Goal: Task Accomplishment & Management: Manage account settings

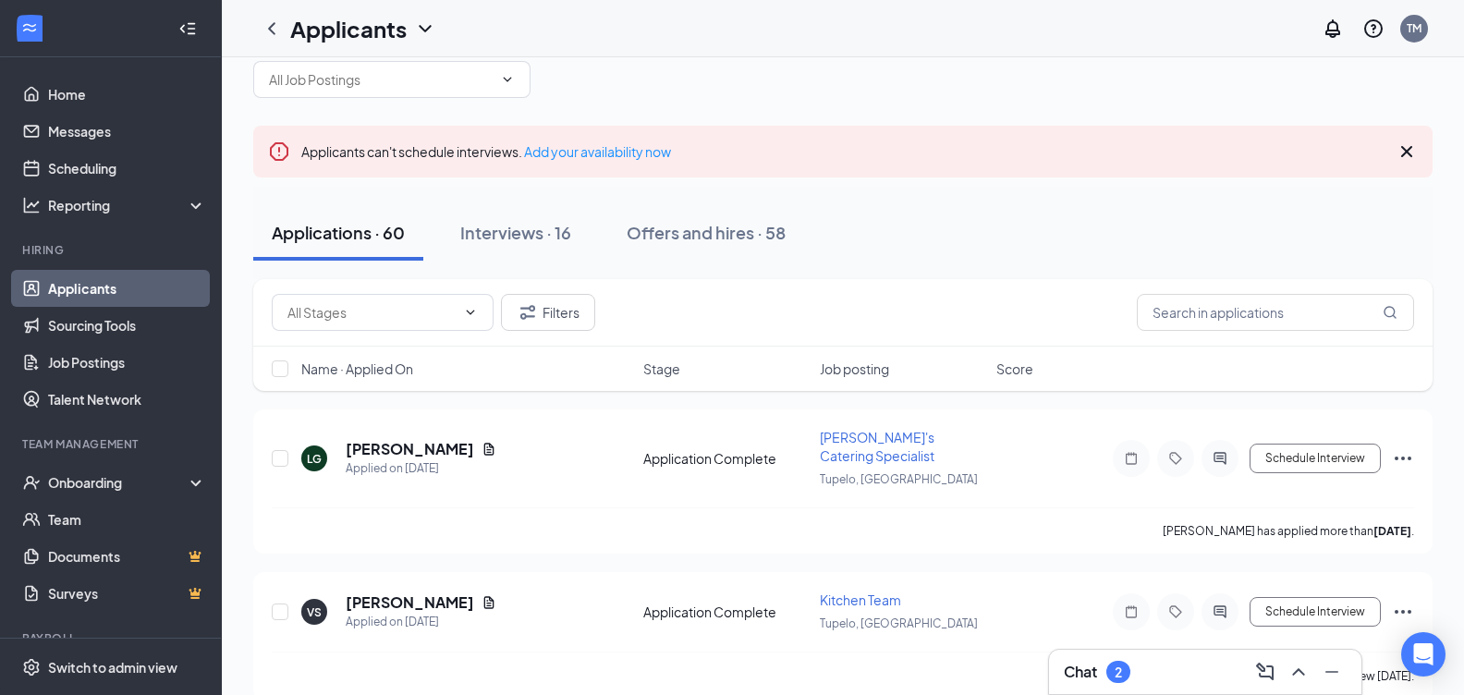
scroll to position [34, 0]
click at [116, 289] on link "Applicants" at bounding box center [127, 288] width 158 height 37
click at [1183, 322] on input "text" at bounding box center [1275, 315] width 277 height 37
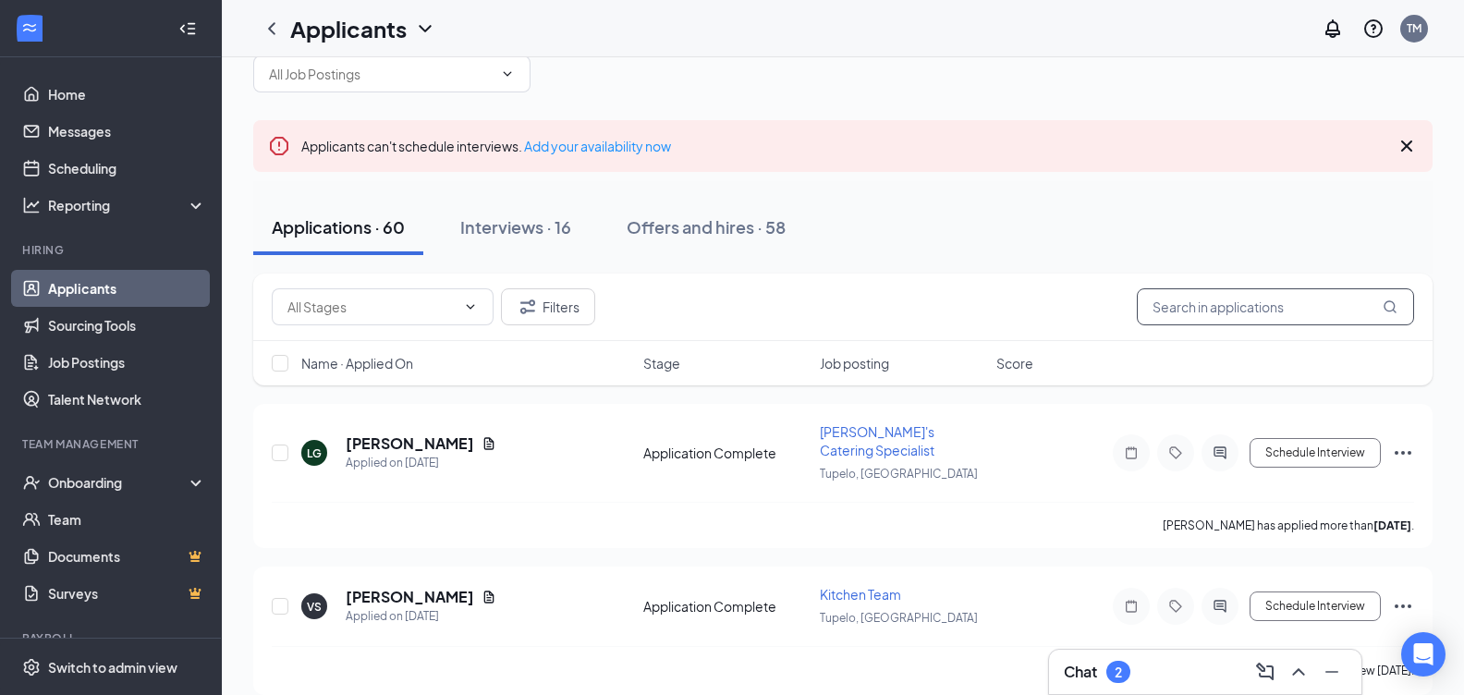
scroll to position [37, 0]
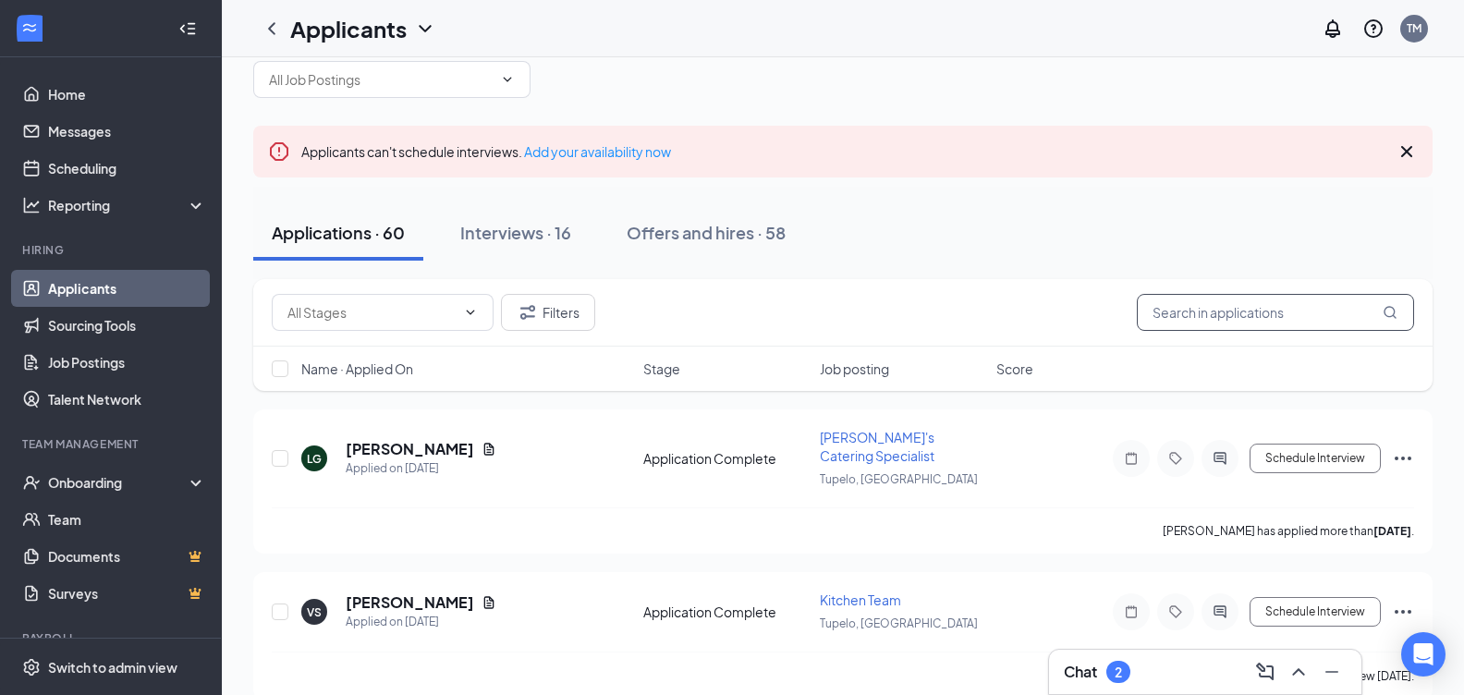
click at [1162, 307] on input "text" at bounding box center [1275, 312] width 277 height 37
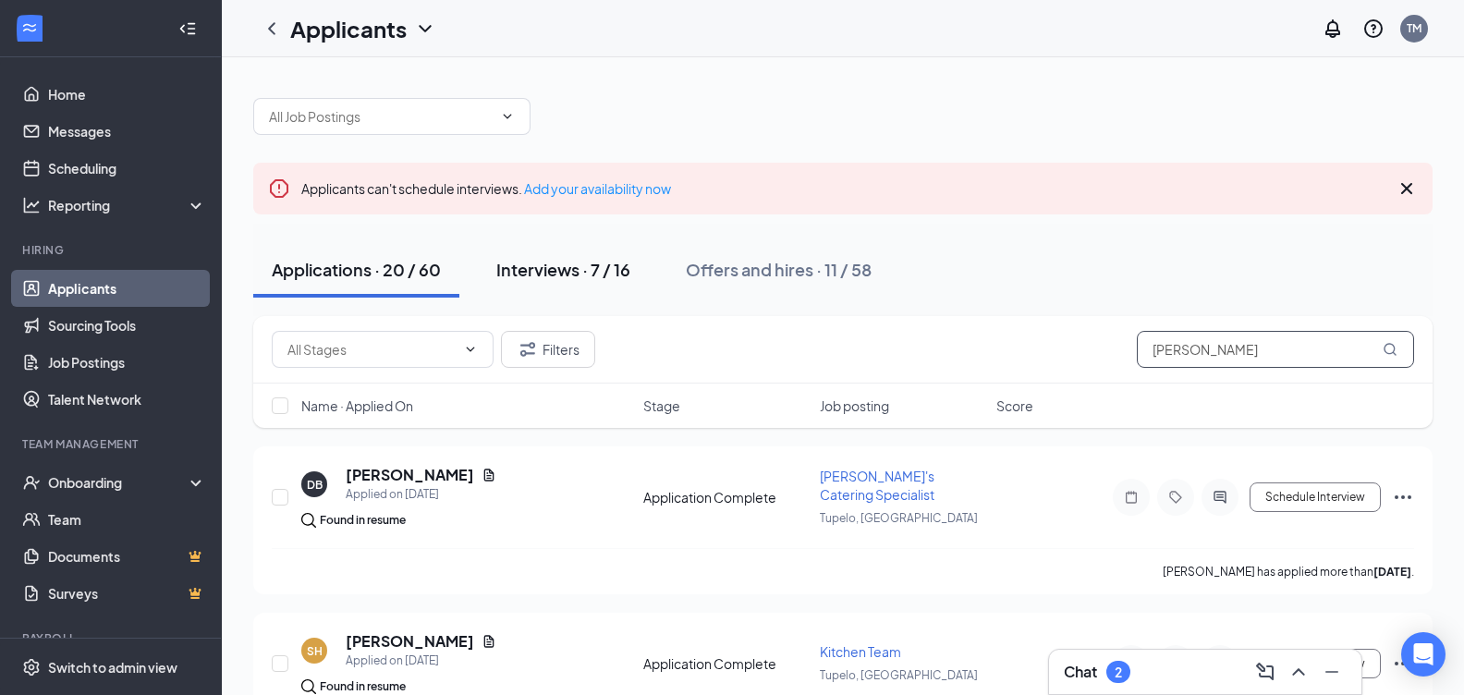
type input "[PERSON_NAME]"
click at [565, 263] on div "Interviews · 7 / 16" at bounding box center [563, 269] width 134 height 23
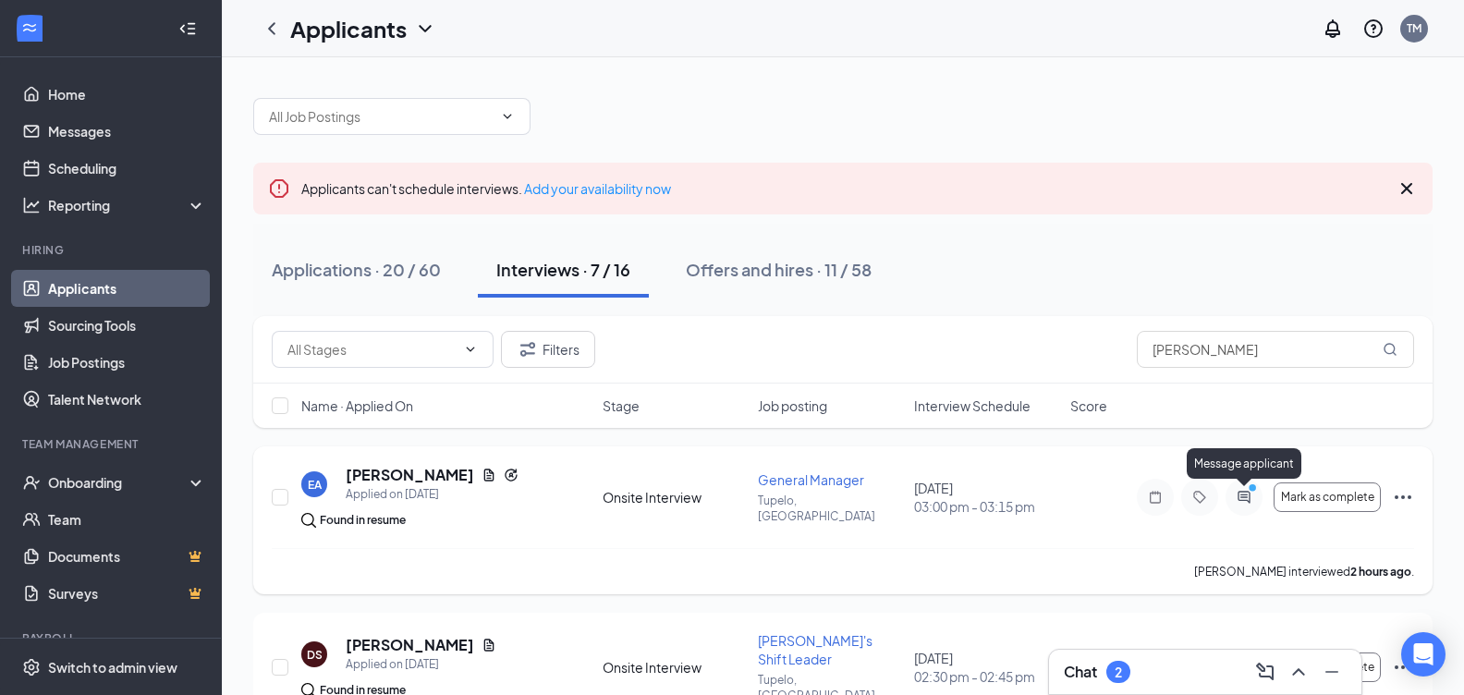
click at [1245, 497] on icon "ActiveChat" at bounding box center [1244, 497] width 22 height 15
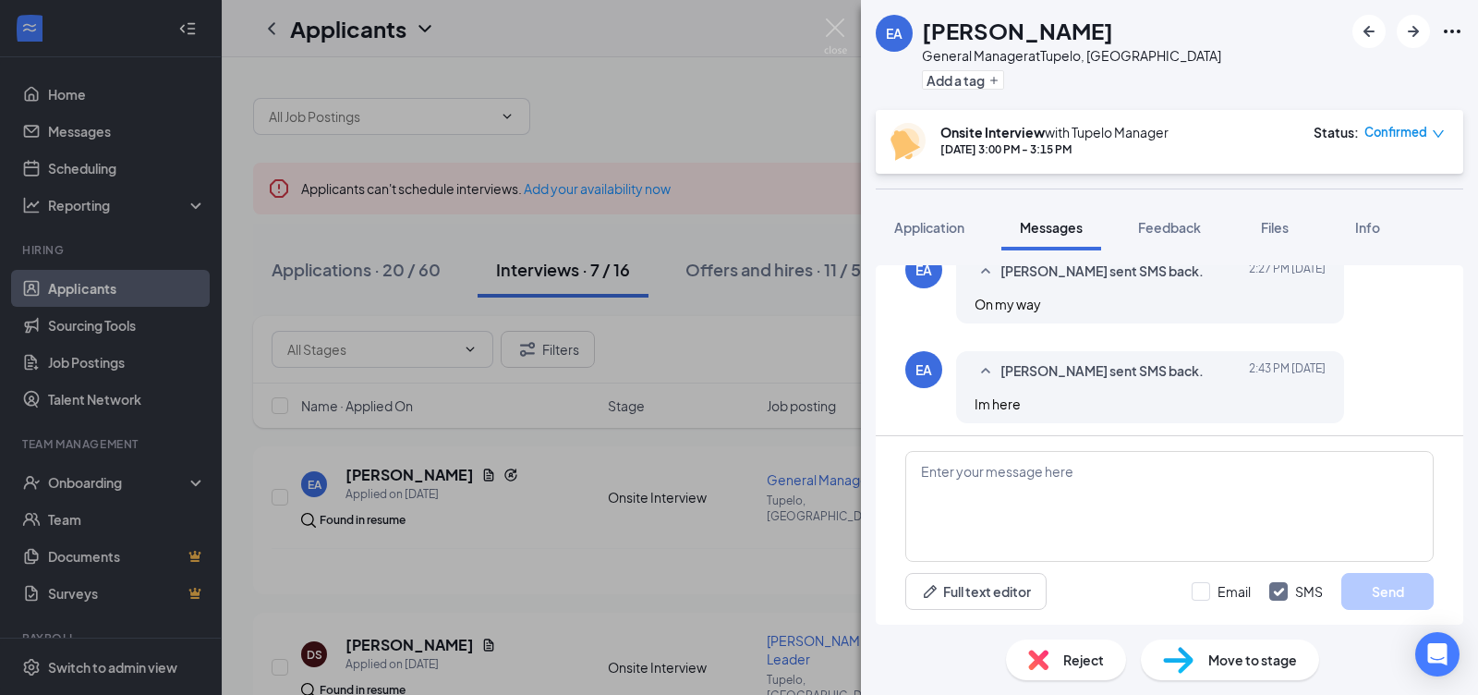
scroll to position [902, 0]
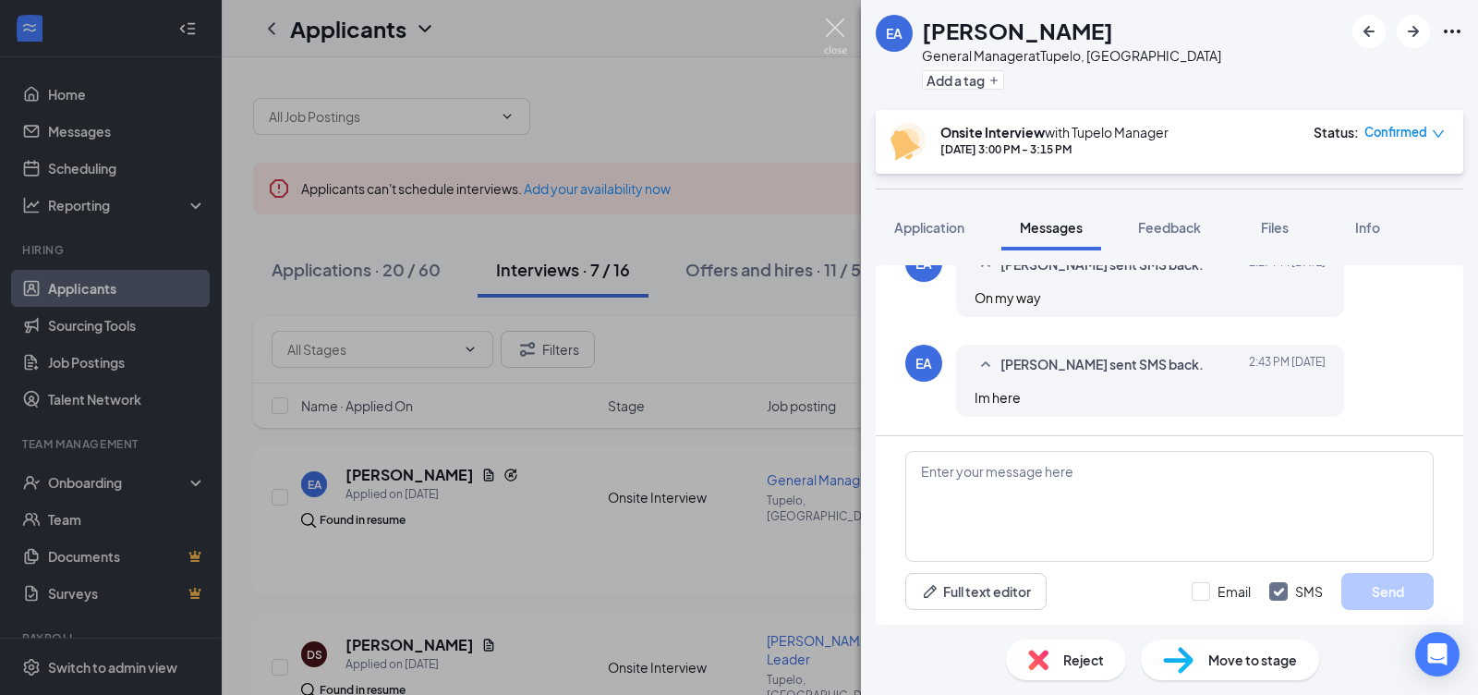
click at [837, 28] on img at bounding box center [835, 36] width 23 height 36
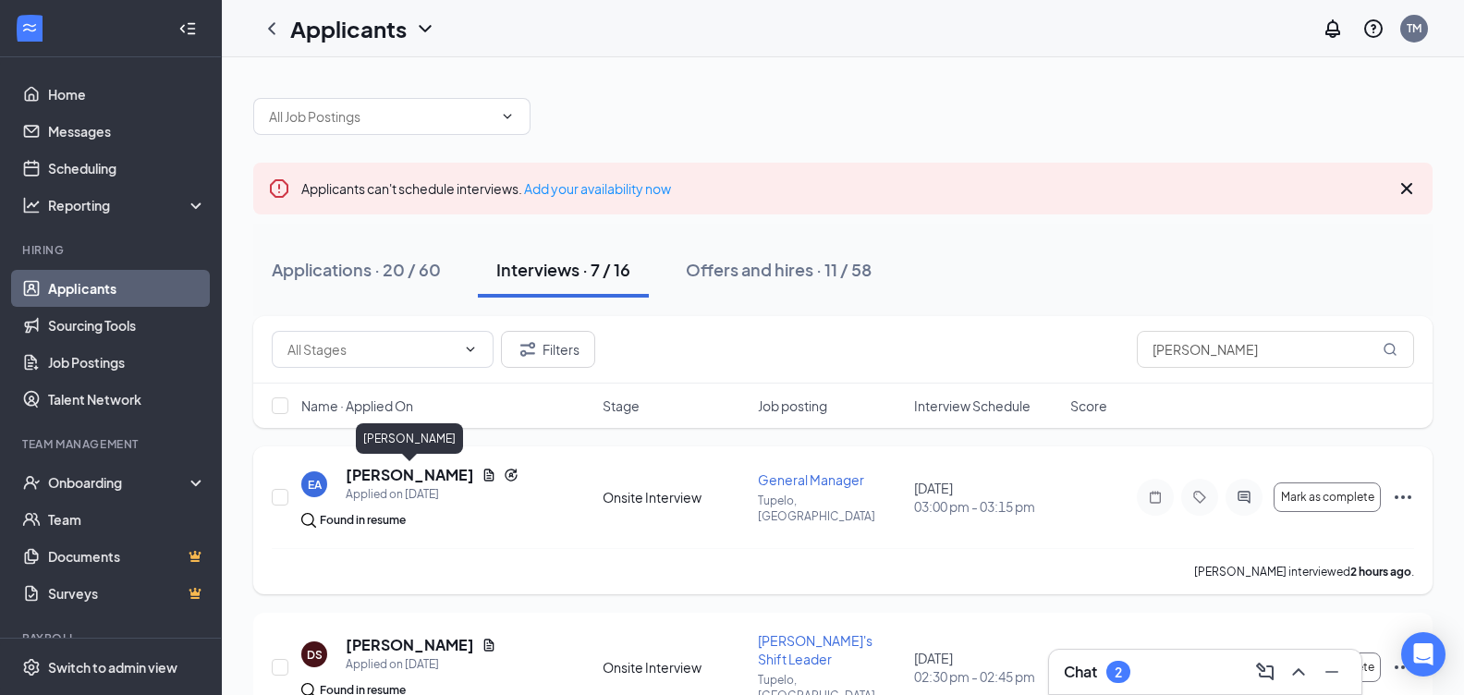
click at [388, 472] on h5 "[PERSON_NAME]" at bounding box center [410, 475] width 128 height 20
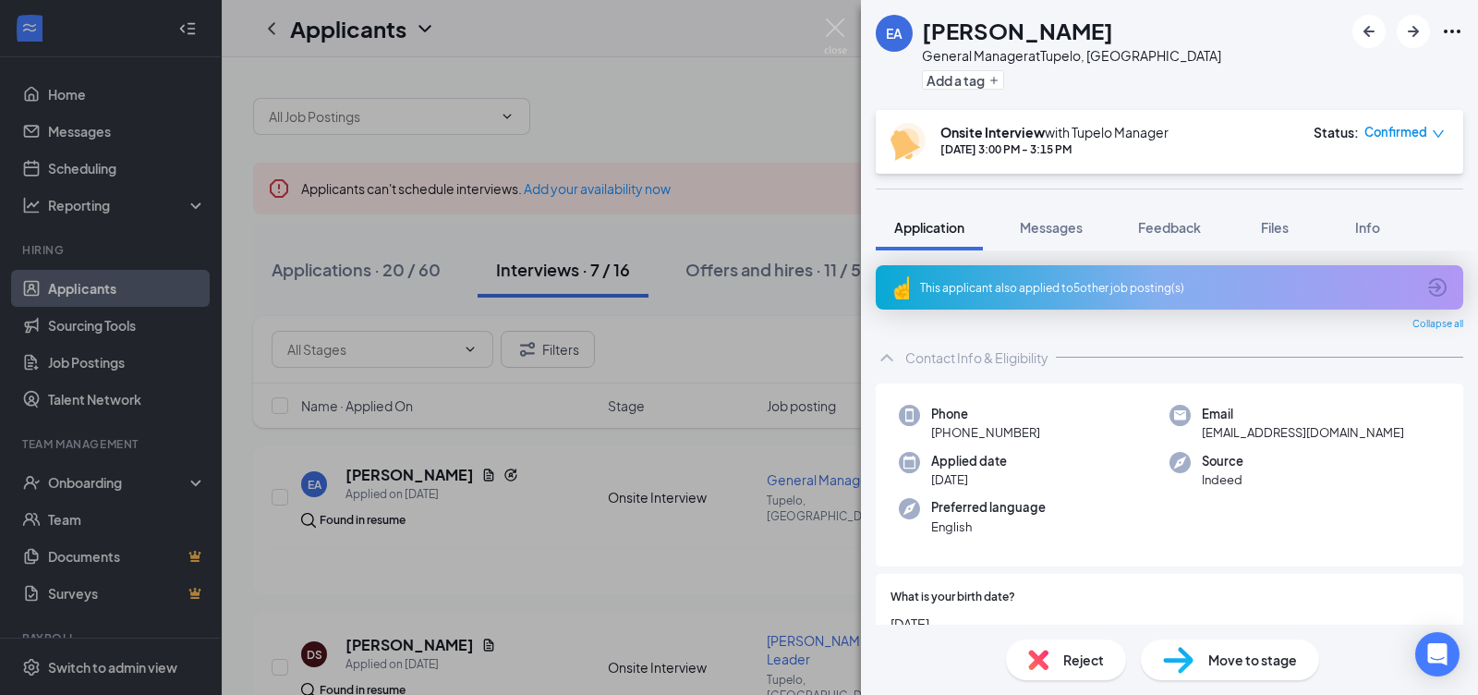
click at [1236, 664] on span "Move to stage" at bounding box center [1253, 660] width 89 height 20
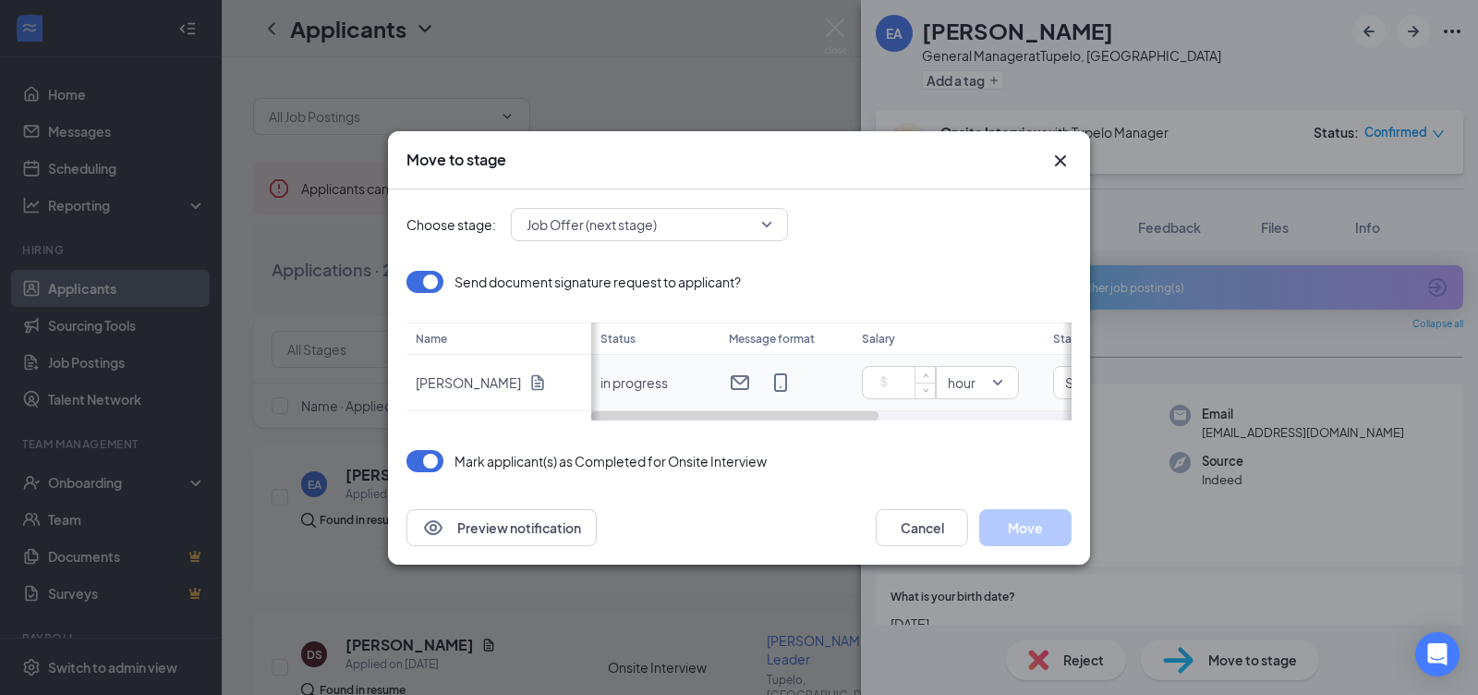
click at [894, 382] on input at bounding box center [902, 383] width 65 height 28
click at [781, 223] on div "Job Offer (next stage)" at bounding box center [649, 224] width 277 height 33
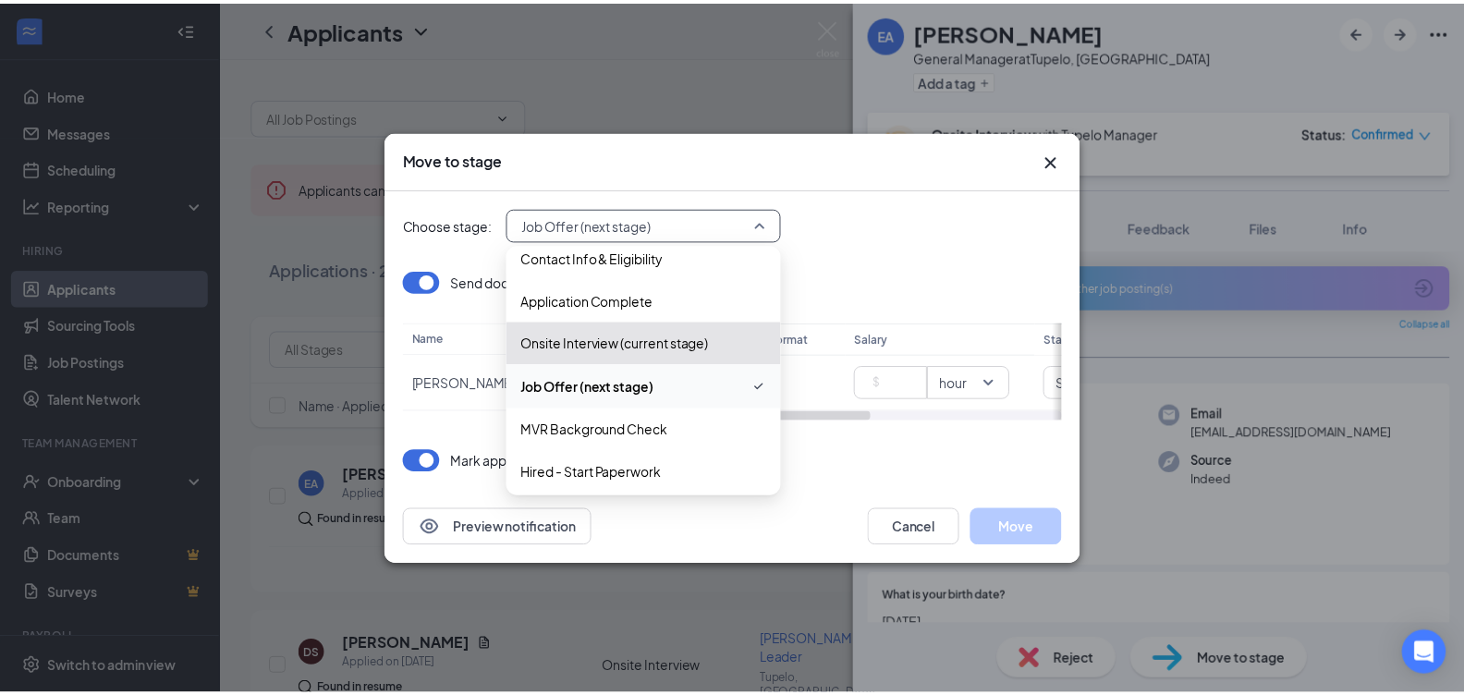
scroll to position [20, 0]
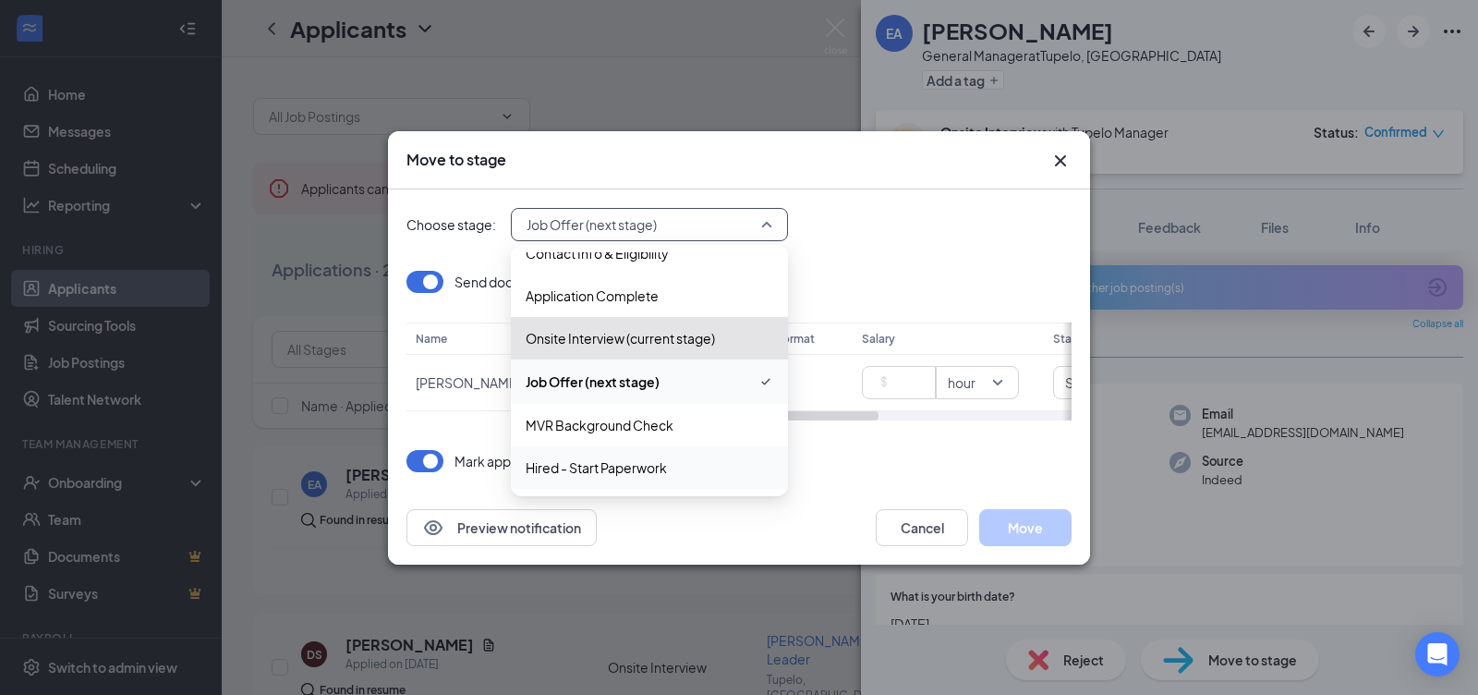
click at [625, 468] on span "Hired - Start Paperwork" at bounding box center [596, 467] width 141 height 20
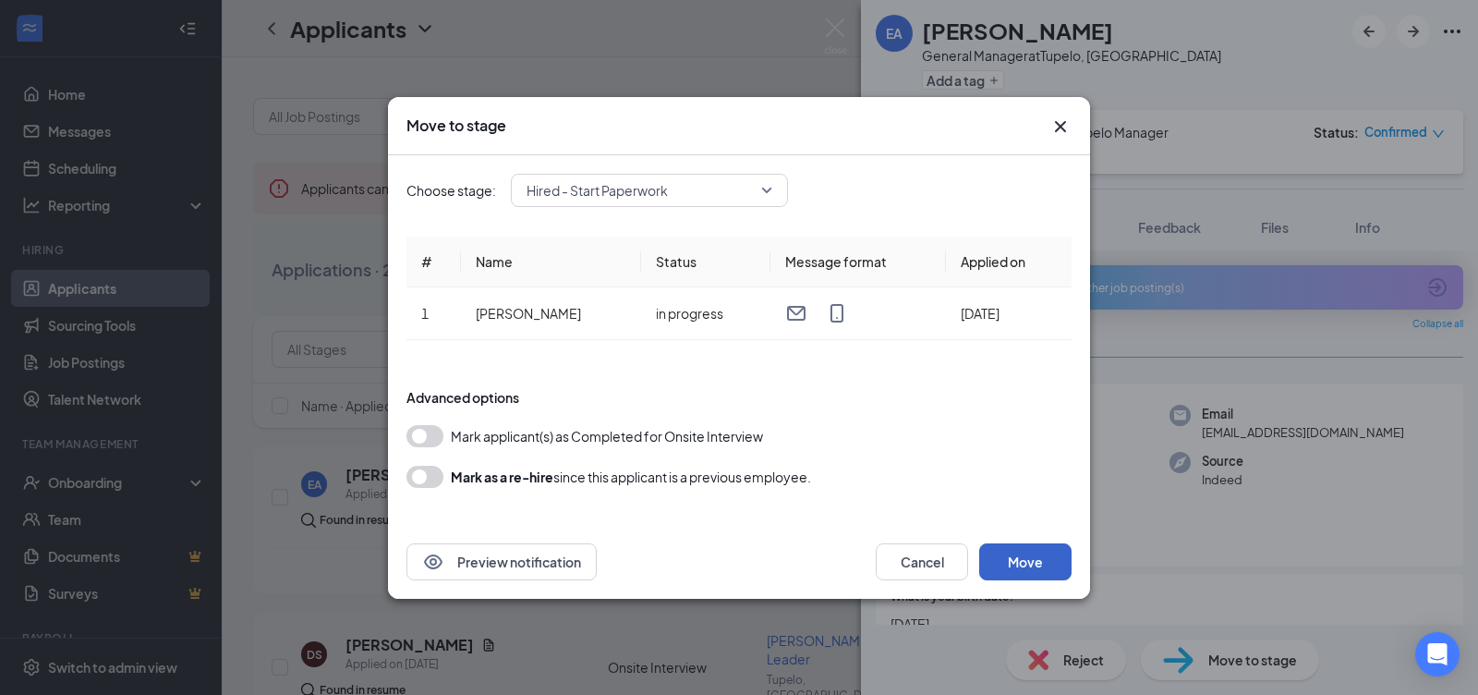
click at [1023, 564] on button "Move" at bounding box center [1025, 561] width 92 height 37
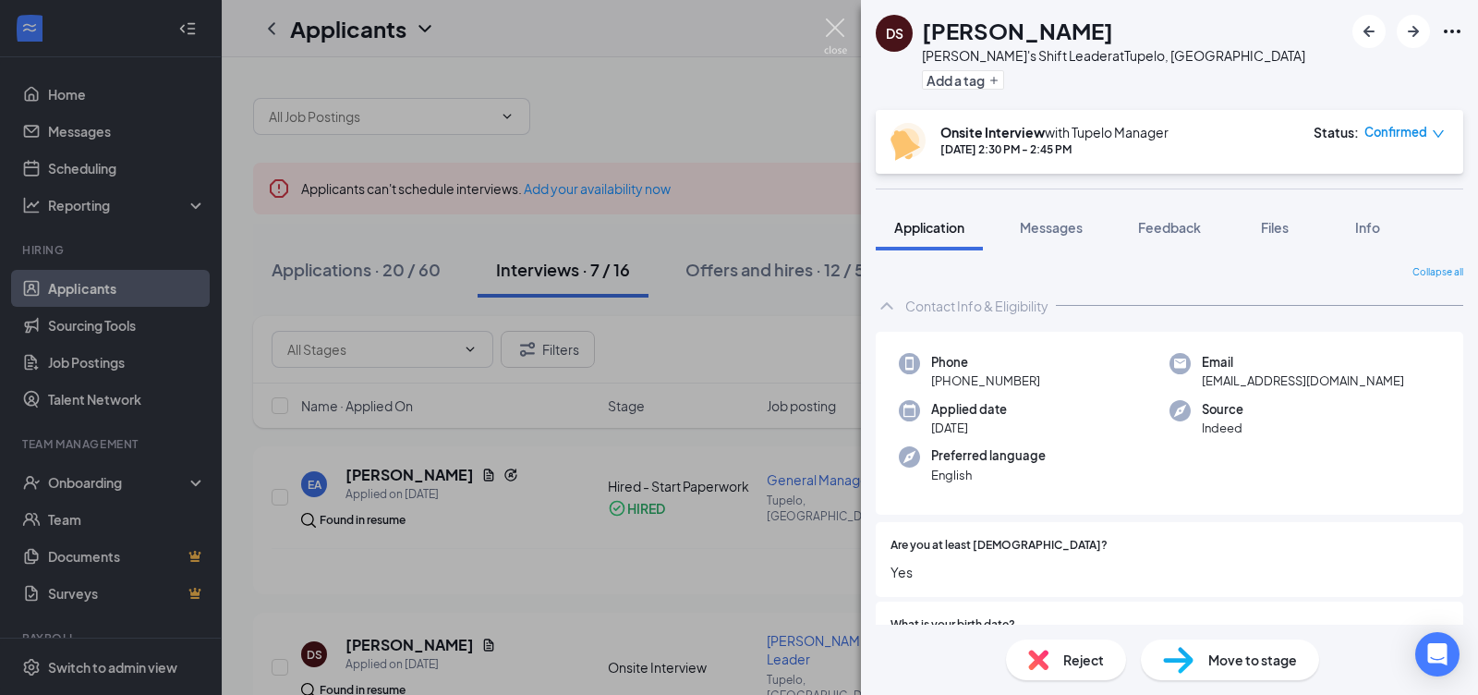
click at [831, 26] on img at bounding box center [835, 36] width 23 height 36
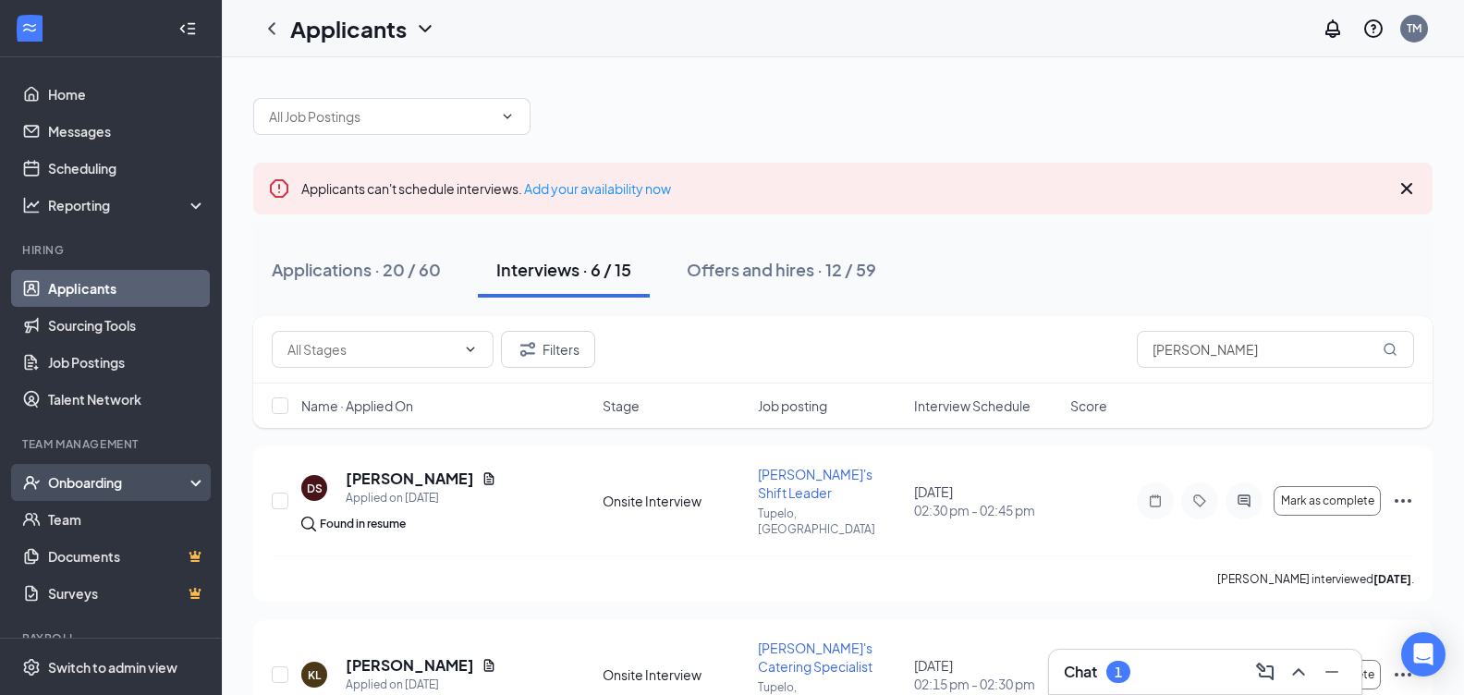
click at [84, 481] on div "Onboarding" at bounding box center [119, 482] width 142 height 18
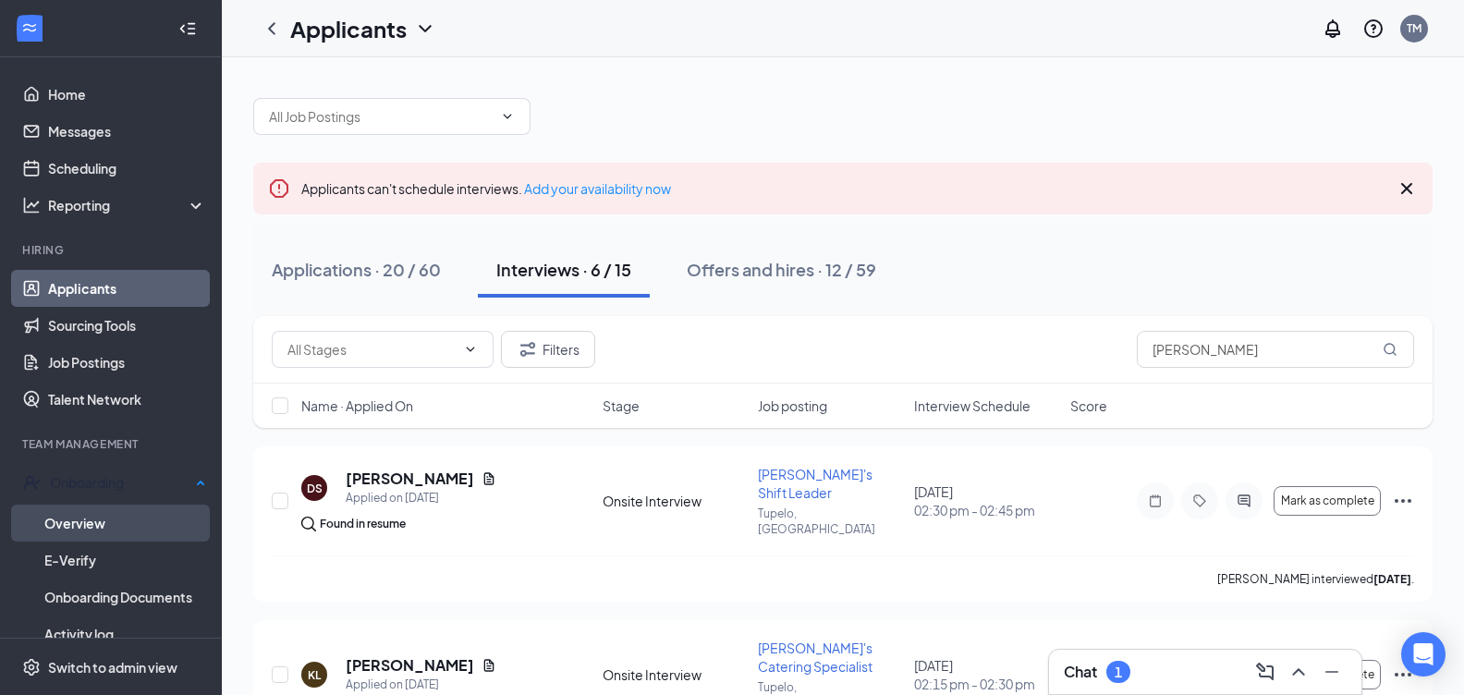
click at [81, 525] on link "Overview" at bounding box center [125, 523] width 162 height 37
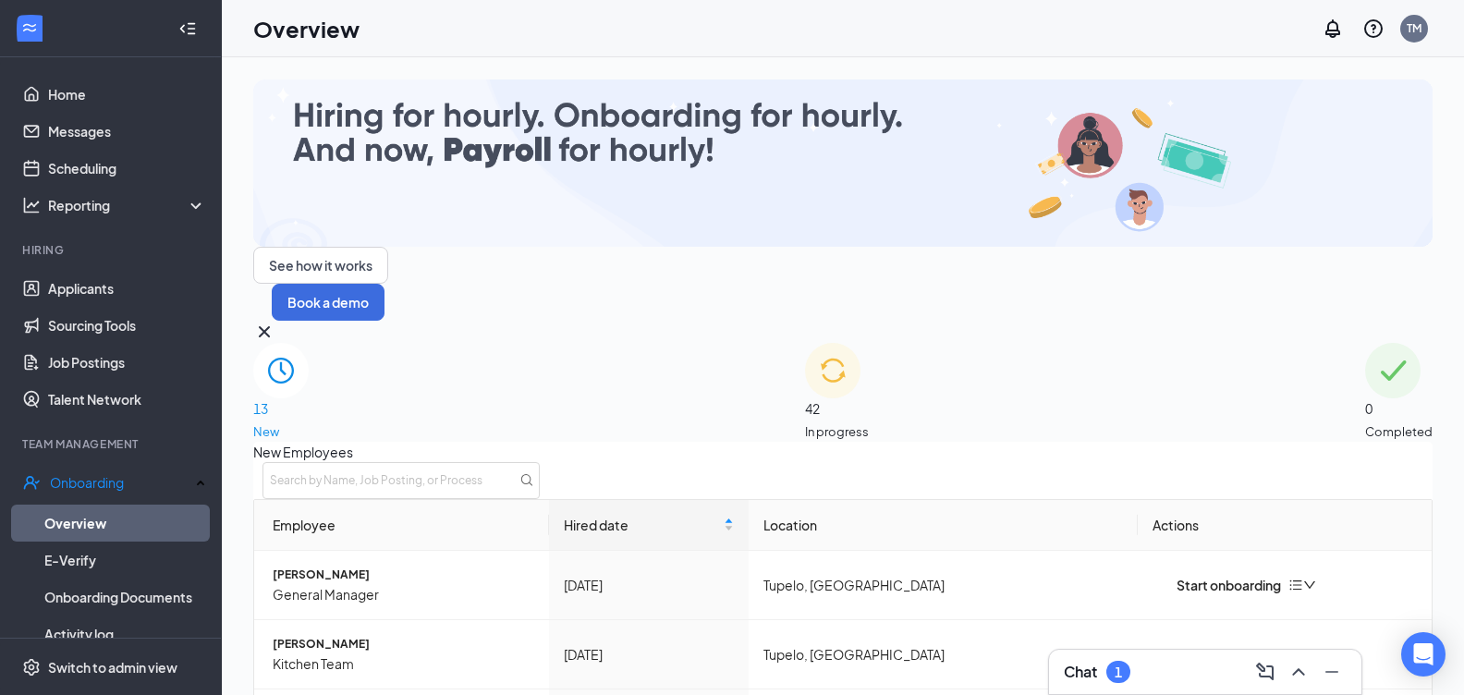
click at [309, 343] on div "13 New" at bounding box center [280, 392] width 55 height 98
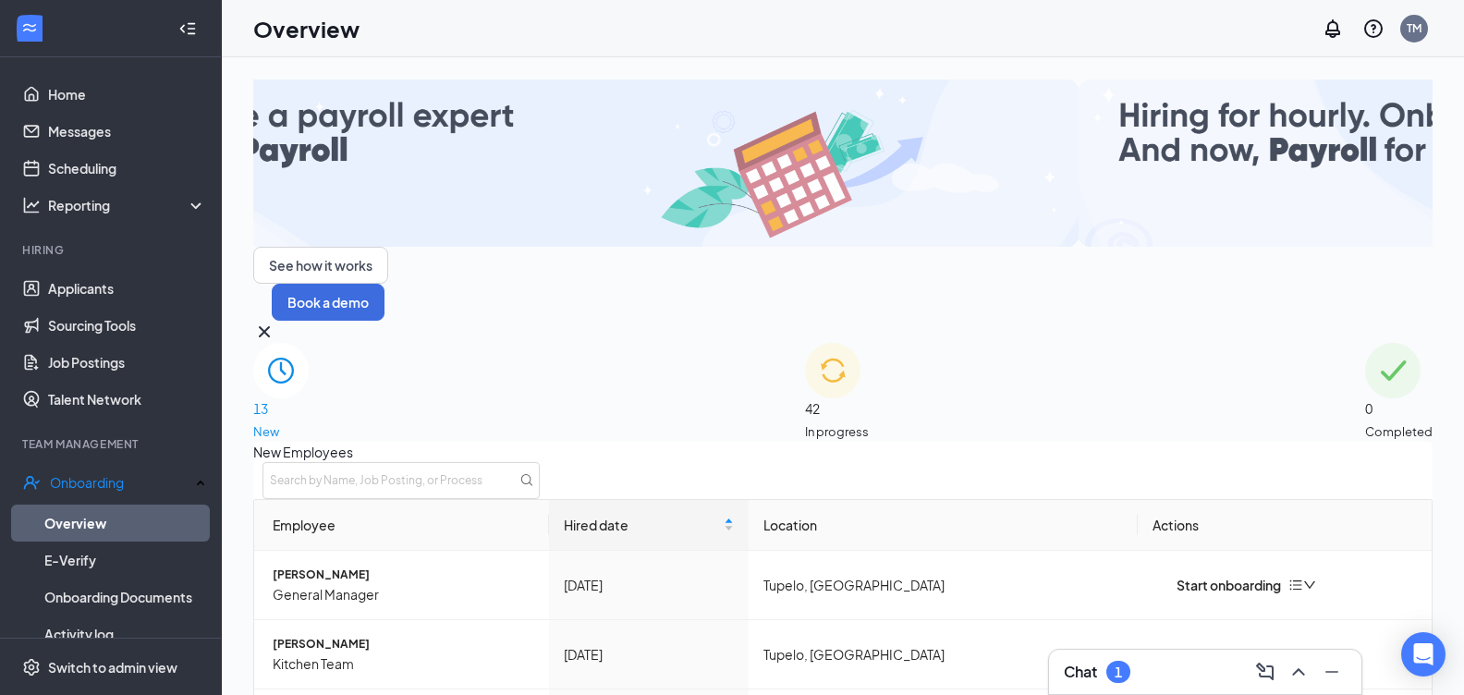
click at [309, 343] on div "13 New" at bounding box center [280, 392] width 55 height 98
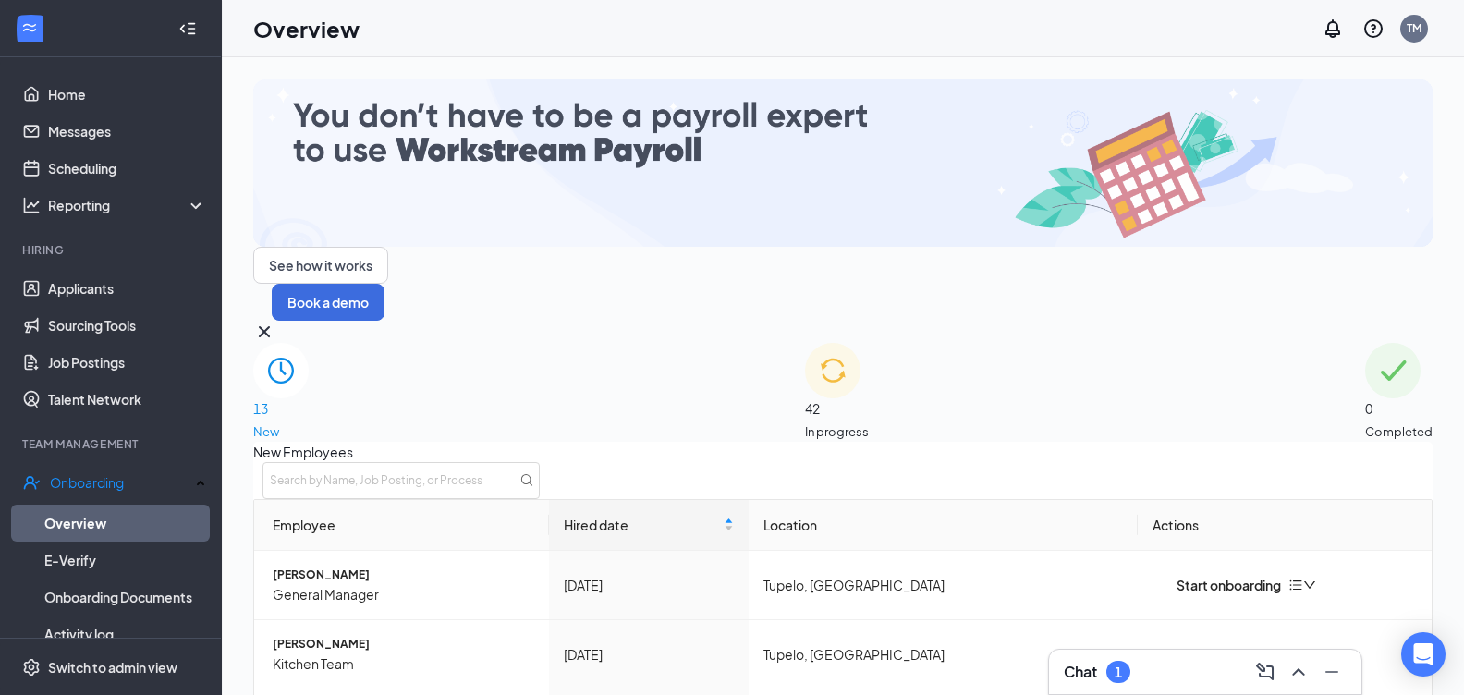
click at [309, 398] on span "13" at bounding box center [280, 408] width 55 height 20
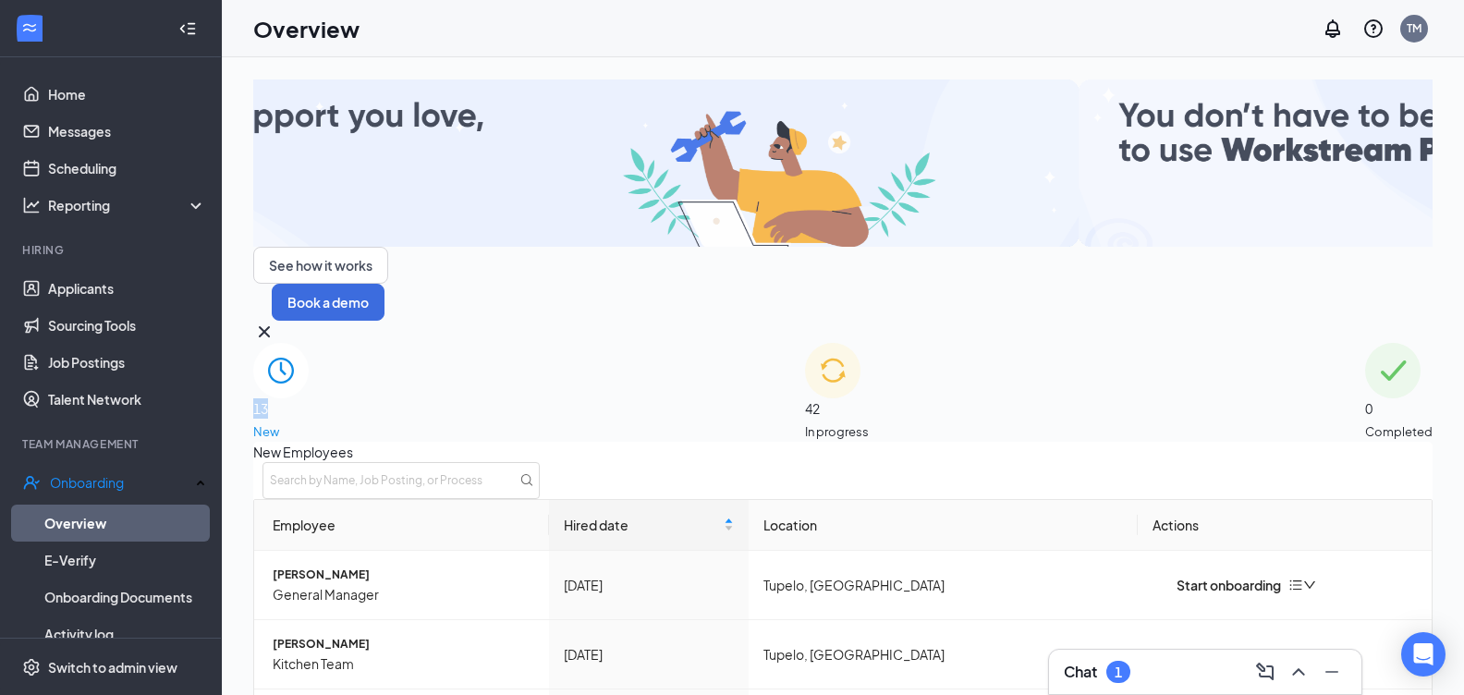
click at [309, 398] on span "13" at bounding box center [280, 408] width 55 height 20
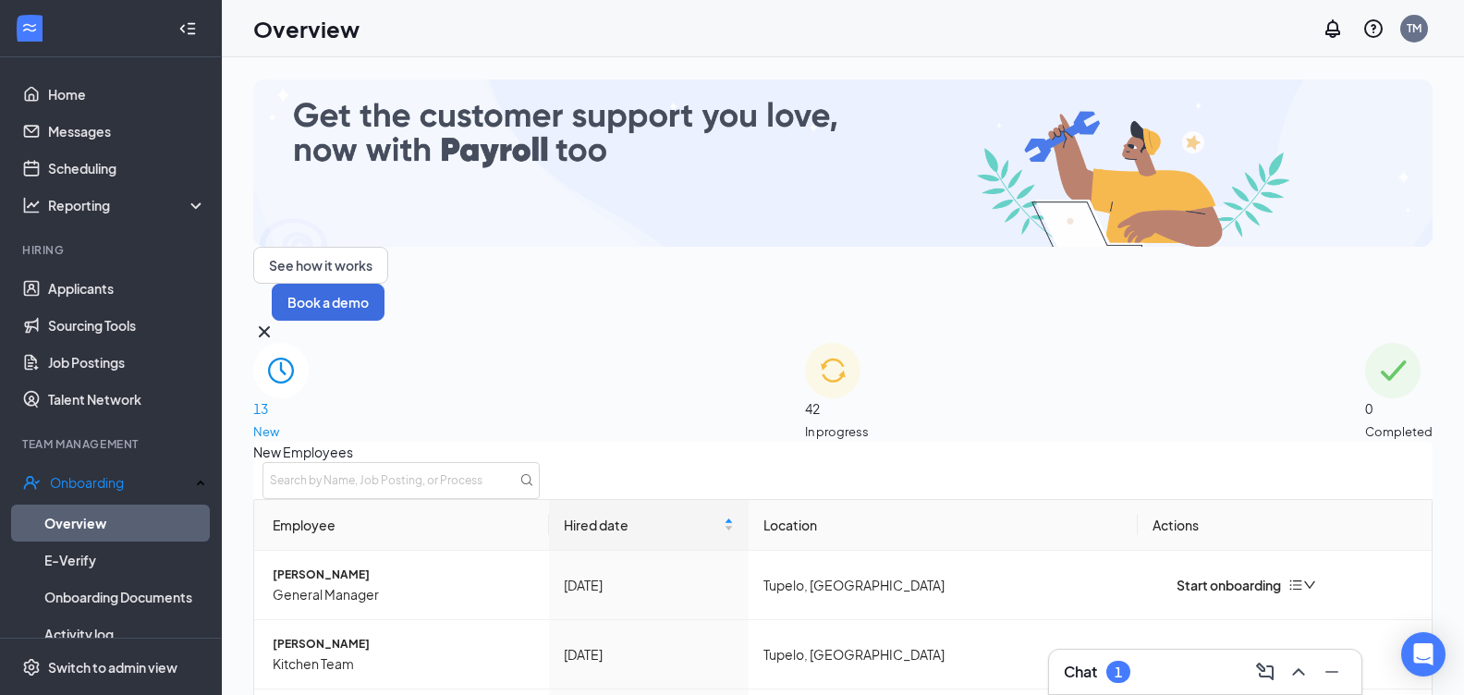
click at [309, 343] on div "13 New" at bounding box center [280, 392] width 55 height 98
click at [309, 422] on span "New" at bounding box center [280, 431] width 55 height 18
click at [309, 343] on img at bounding box center [280, 370] width 55 height 55
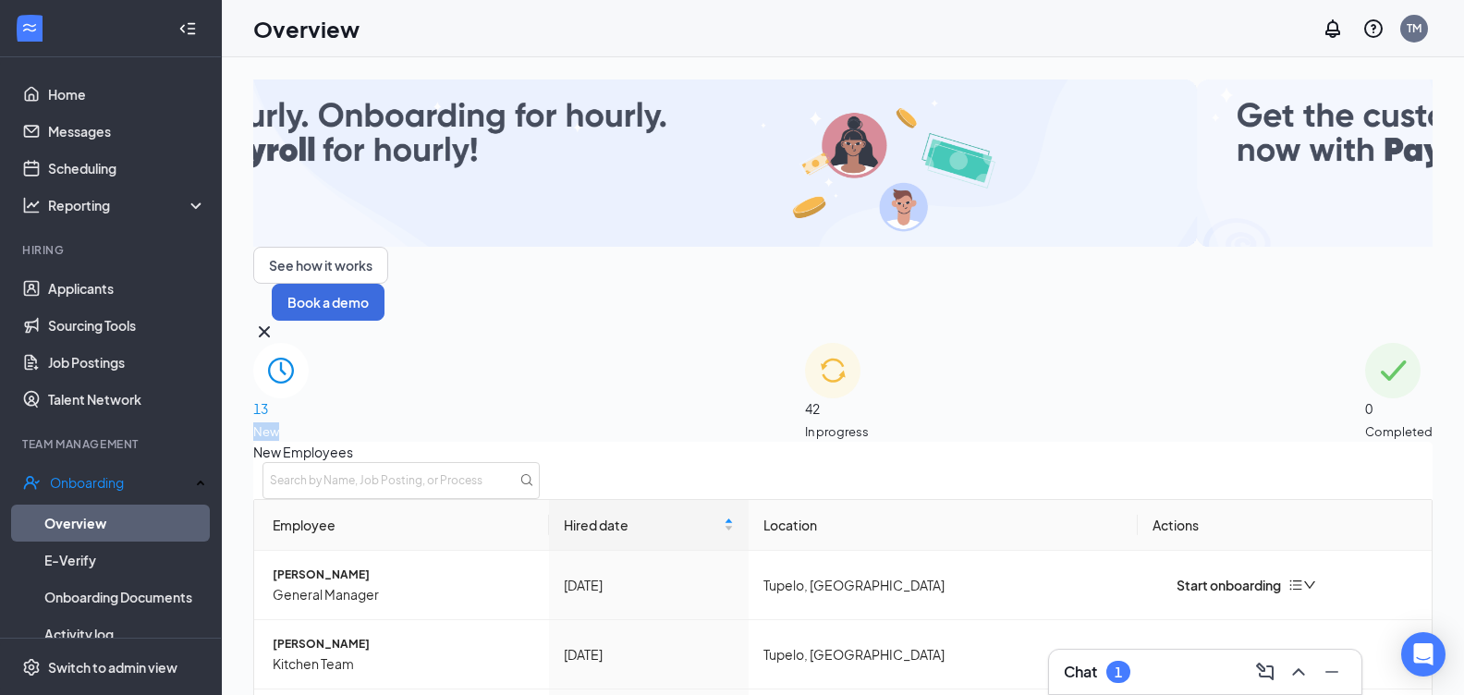
click at [309, 343] on img at bounding box center [280, 370] width 55 height 55
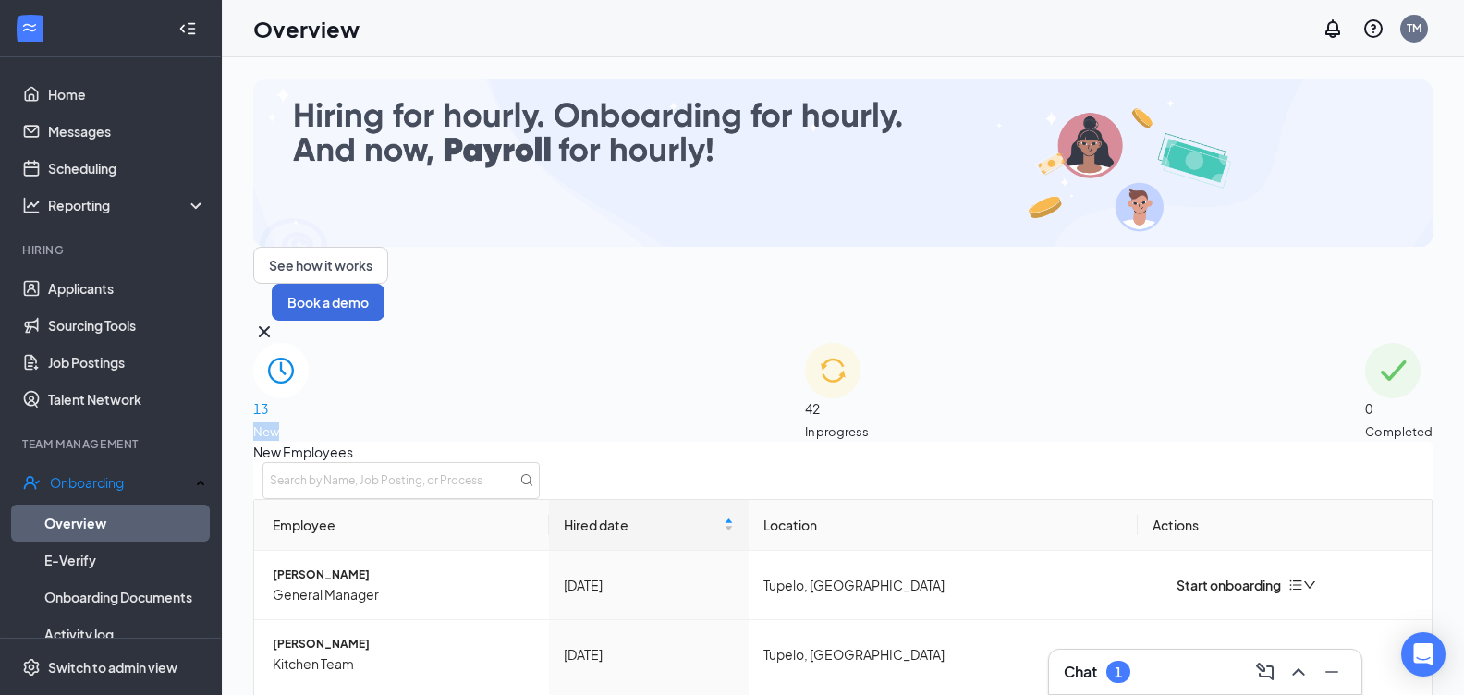
scroll to position [521, 0]
click at [1335, 675] on icon "Minimize" at bounding box center [1331, 672] width 22 height 22
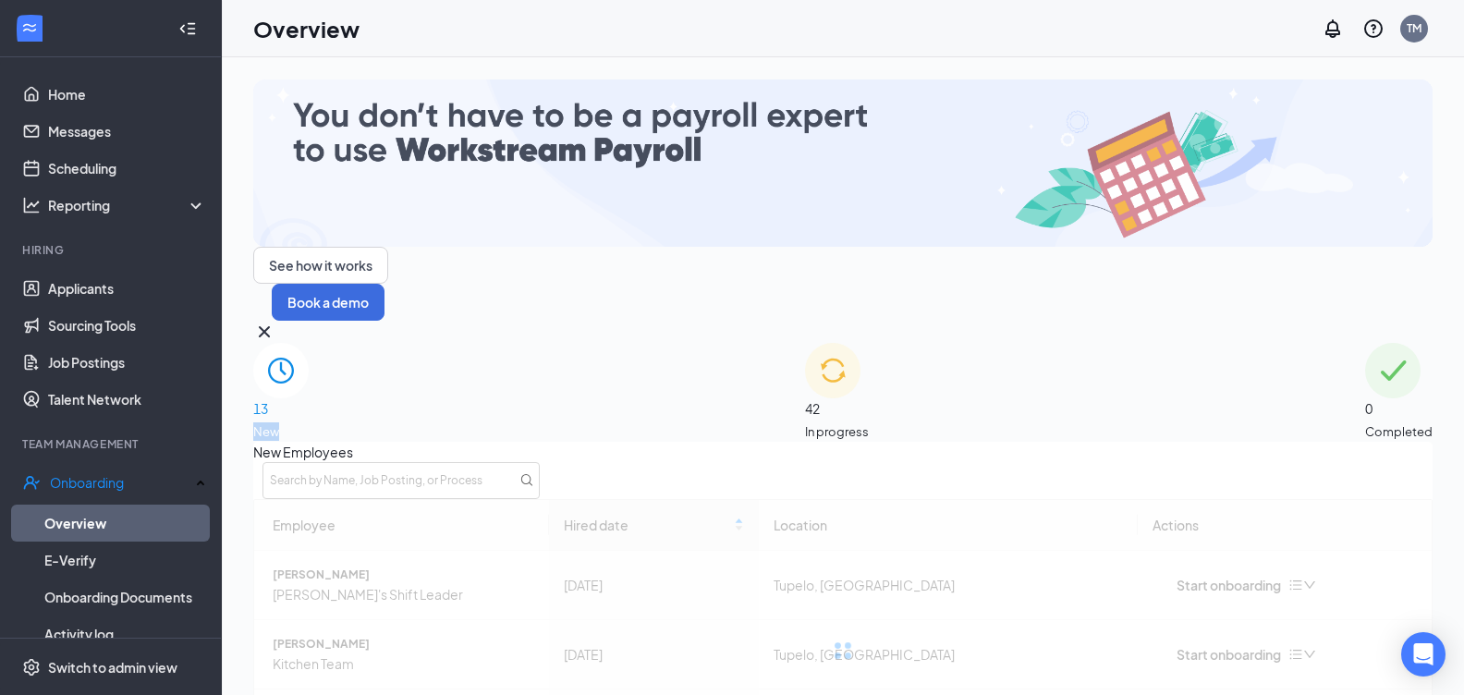
scroll to position [49, 0]
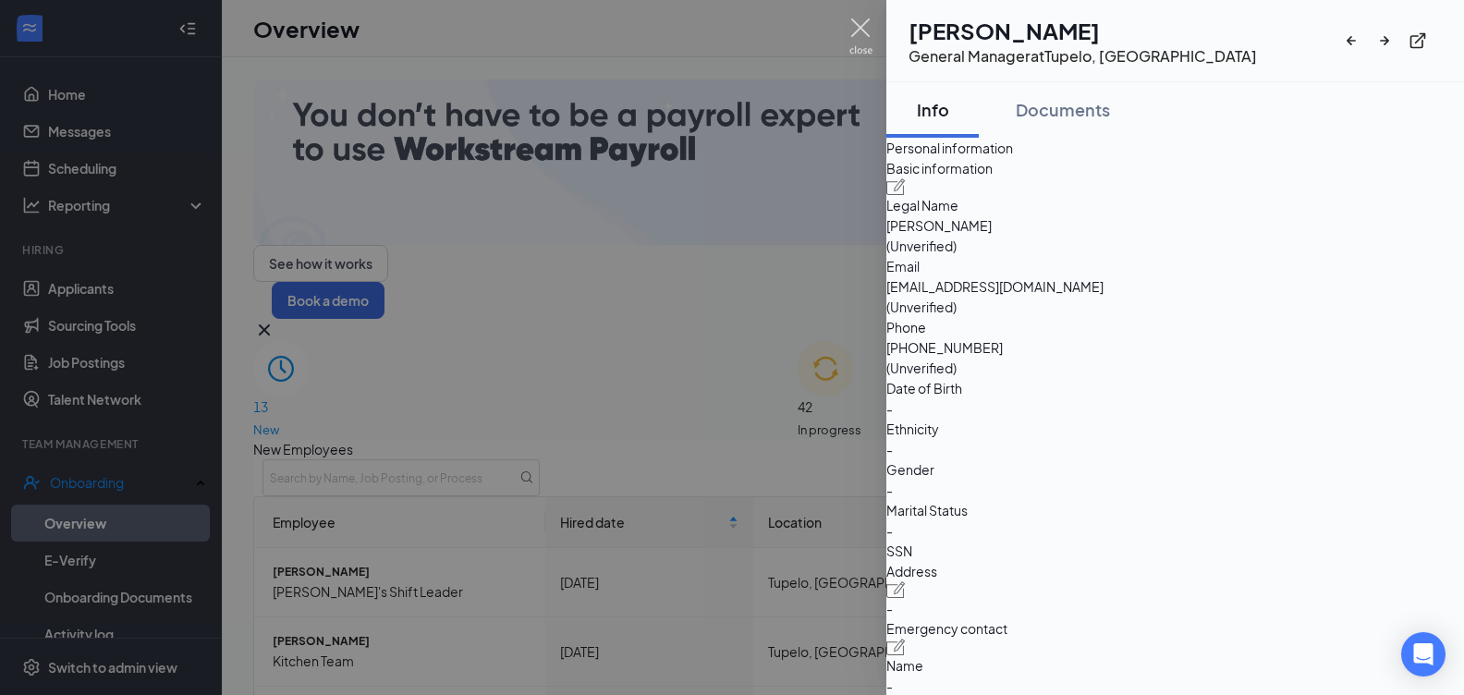
click at [857, 22] on img at bounding box center [860, 36] width 23 height 36
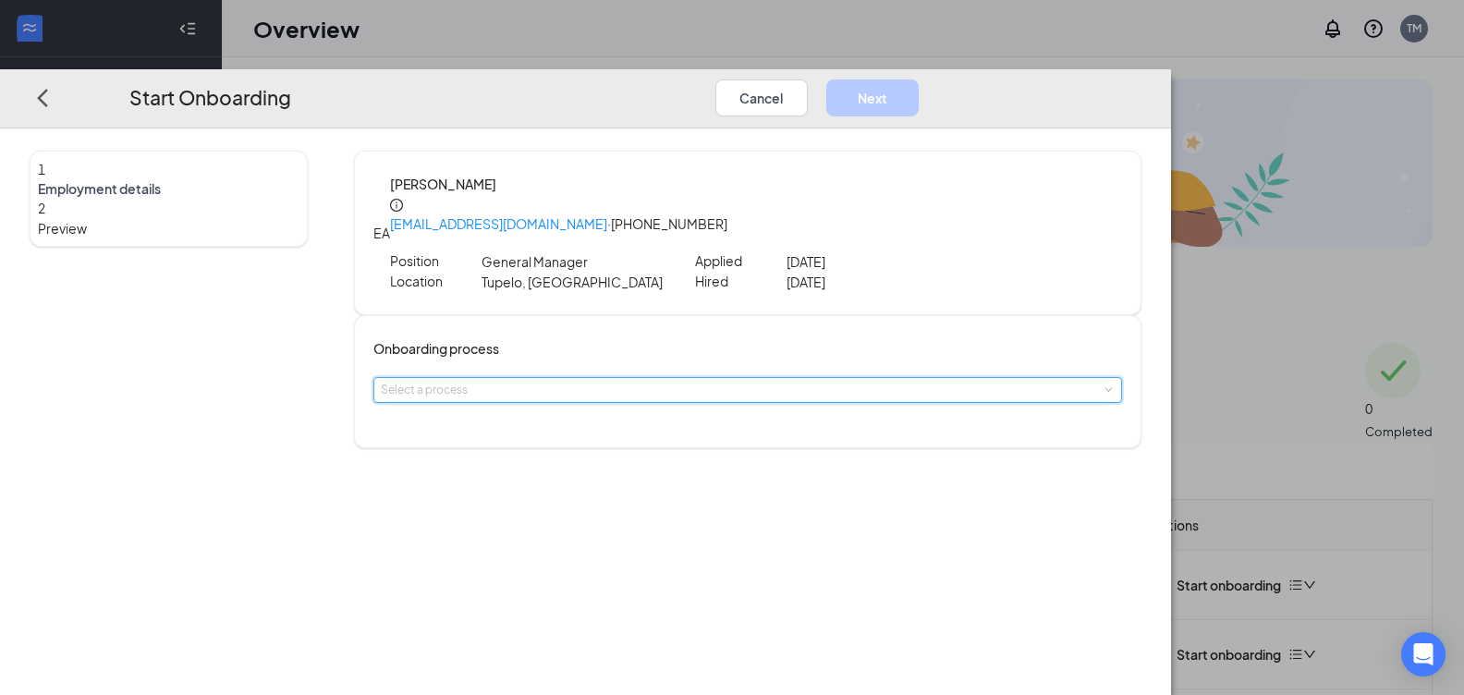
click at [1104, 386] on span at bounding box center [1108, 390] width 8 height 8
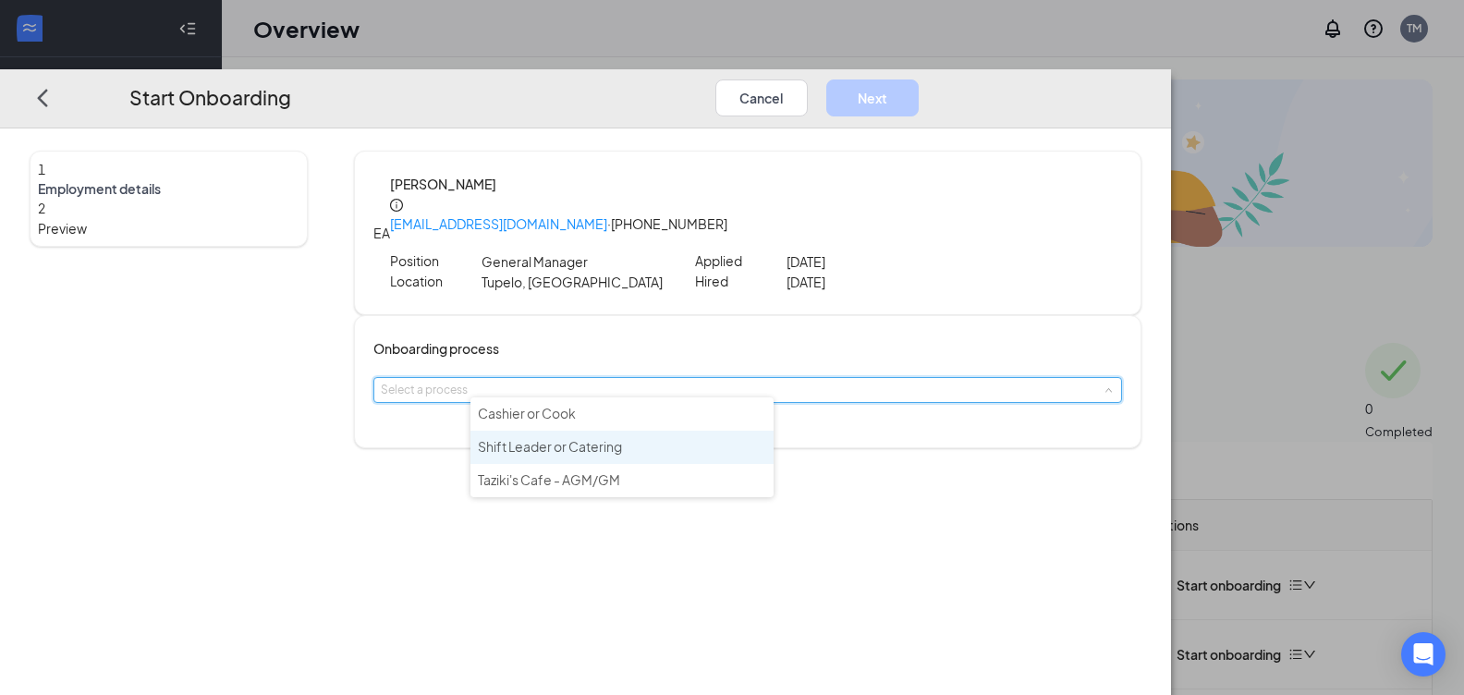
click at [565, 451] on span "Shift Leader or Catering" at bounding box center [550, 446] width 144 height 17
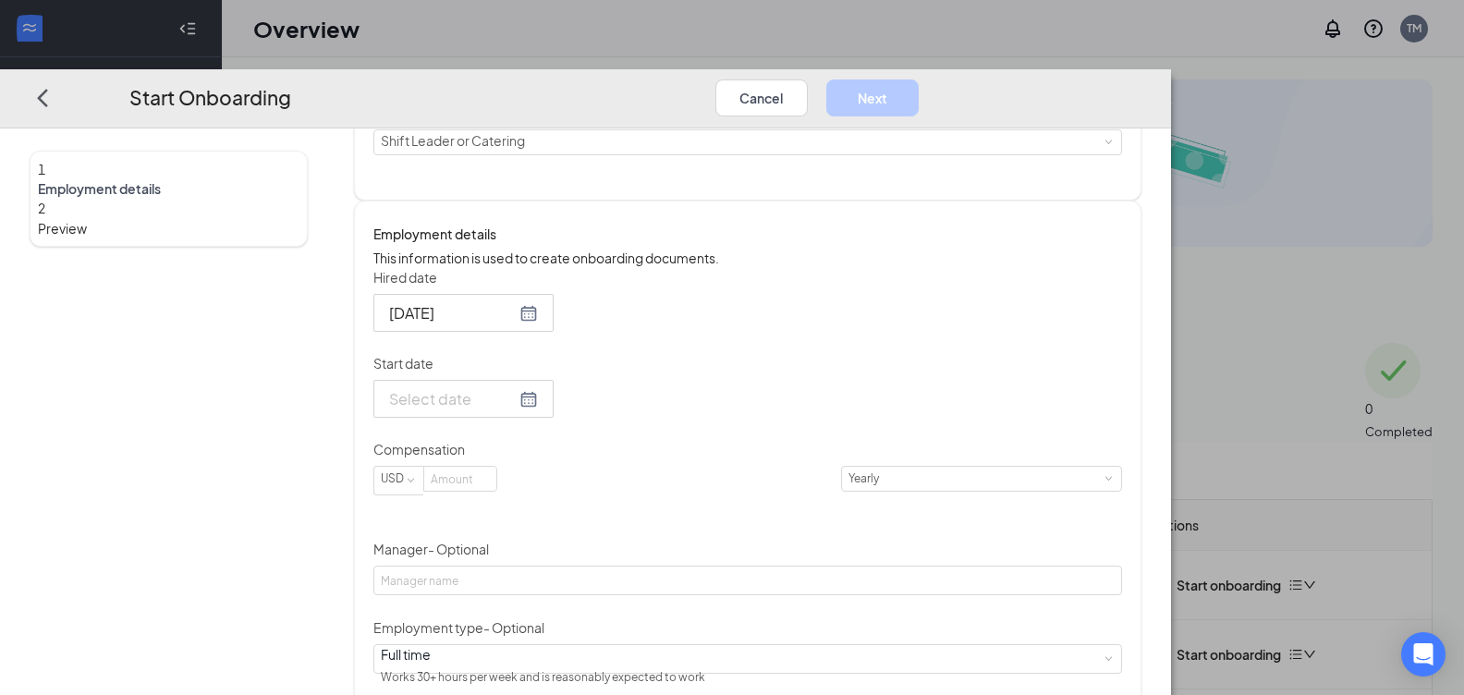
scroll to position [258, 0]
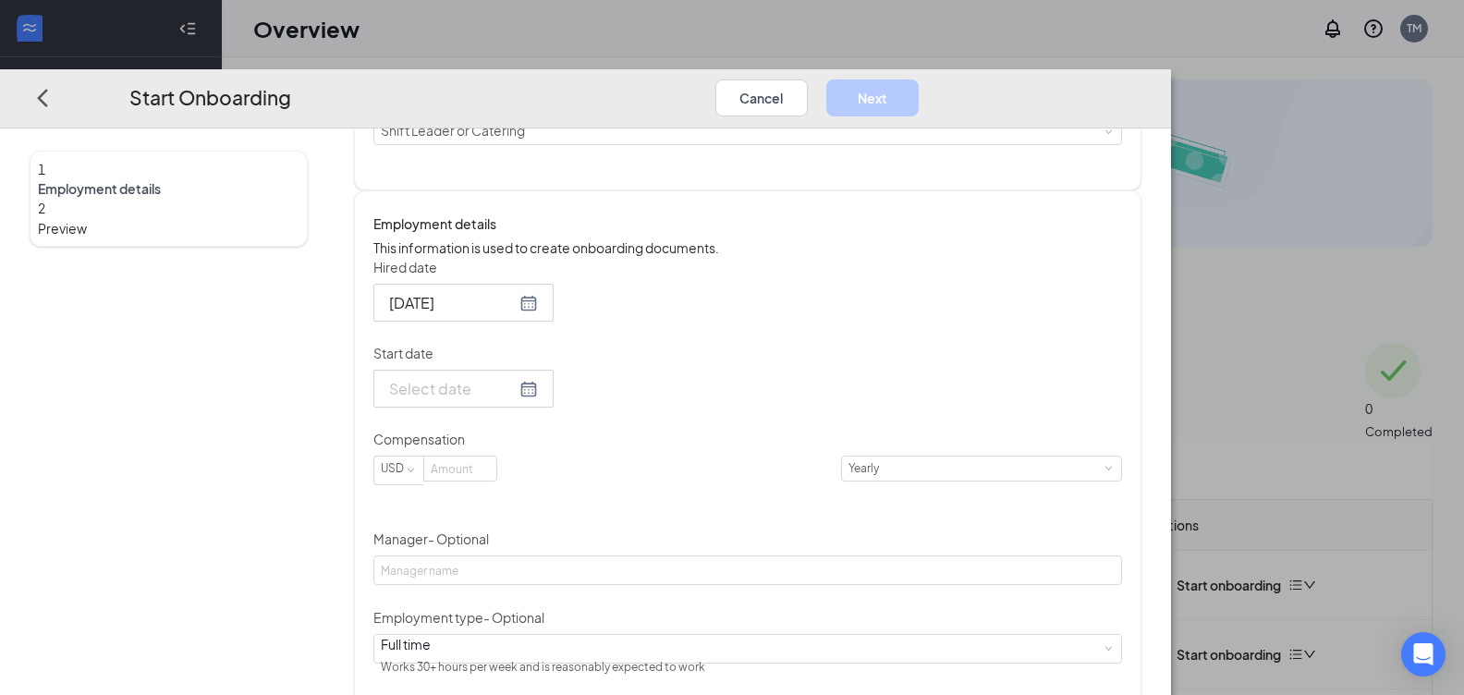
click at [538, 400] on div at bounding box center [463, 388] width 149 height 23
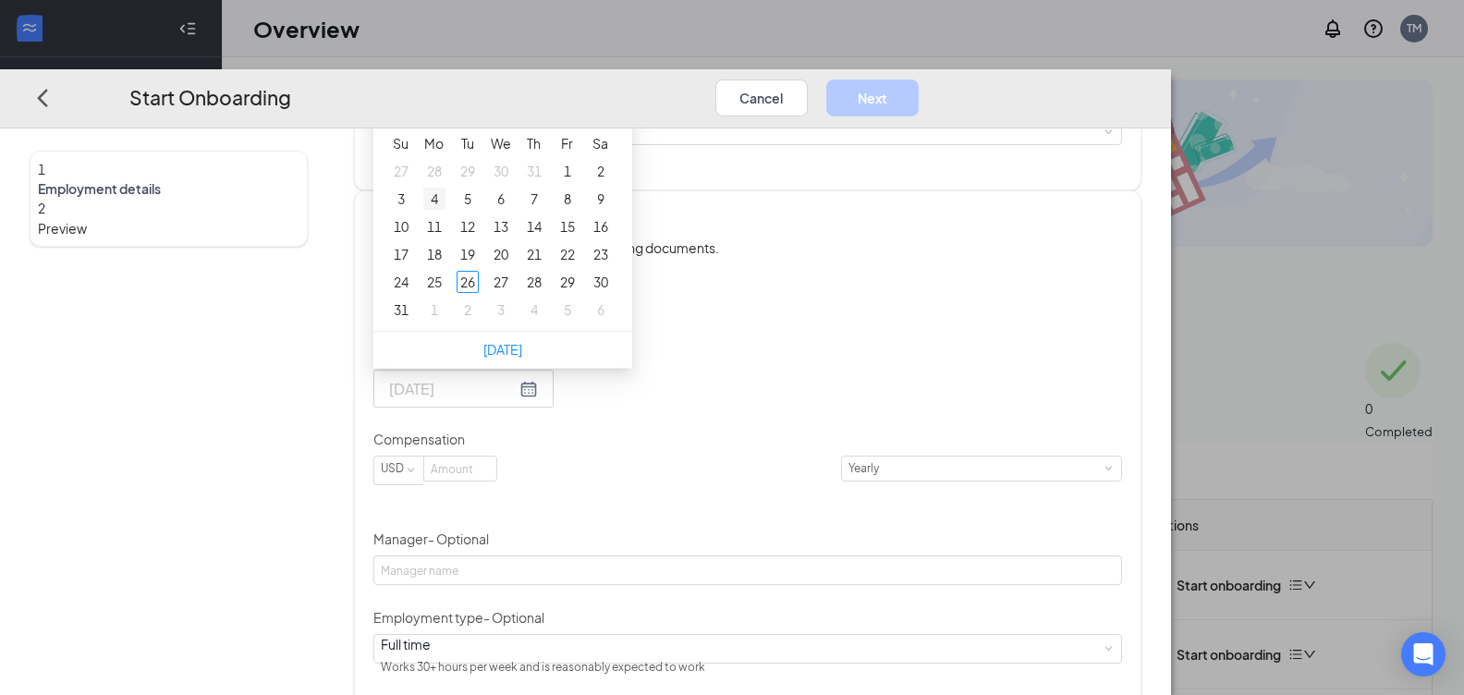
type input "[DATE]"
click at [445, 210] on div "4" at bounding box center [434, 199] width 22 height 22
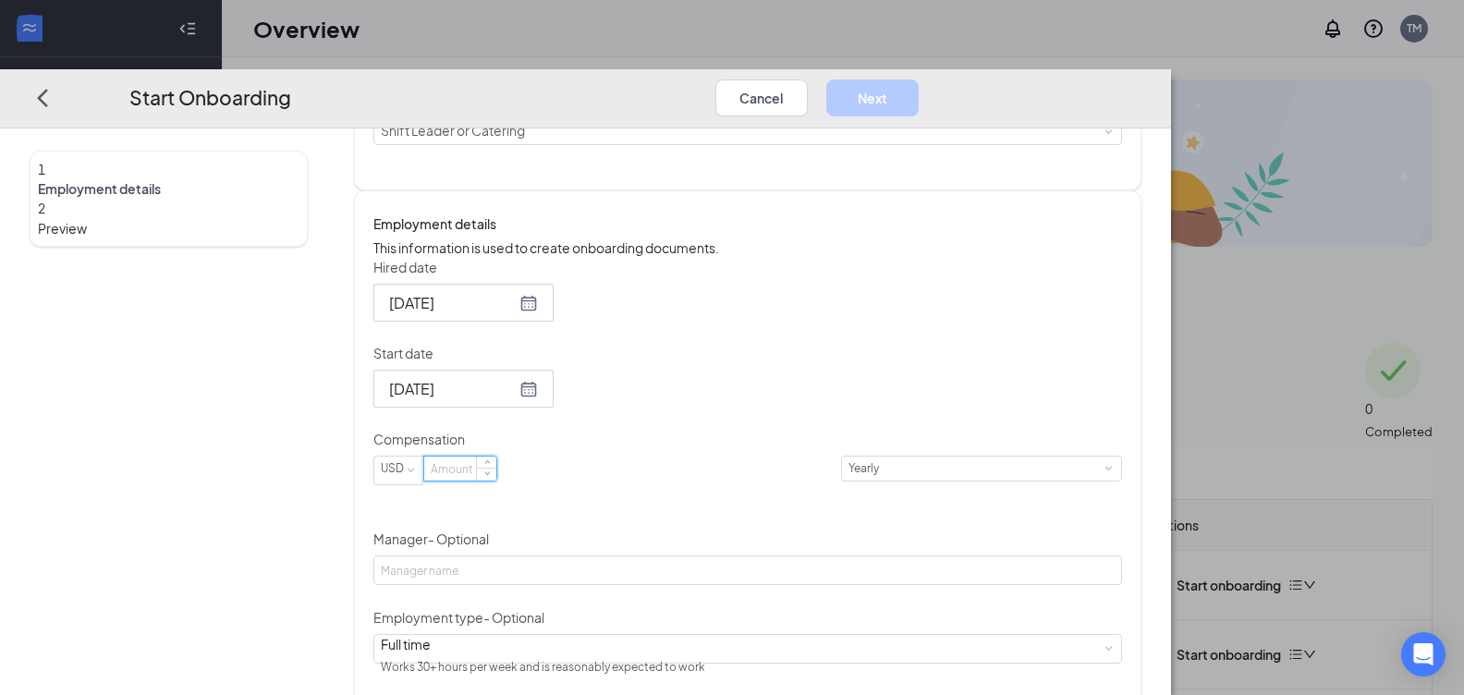
click at [496, 480] on input at bounding box center [460, 468] width 72 height 24
type input "12"
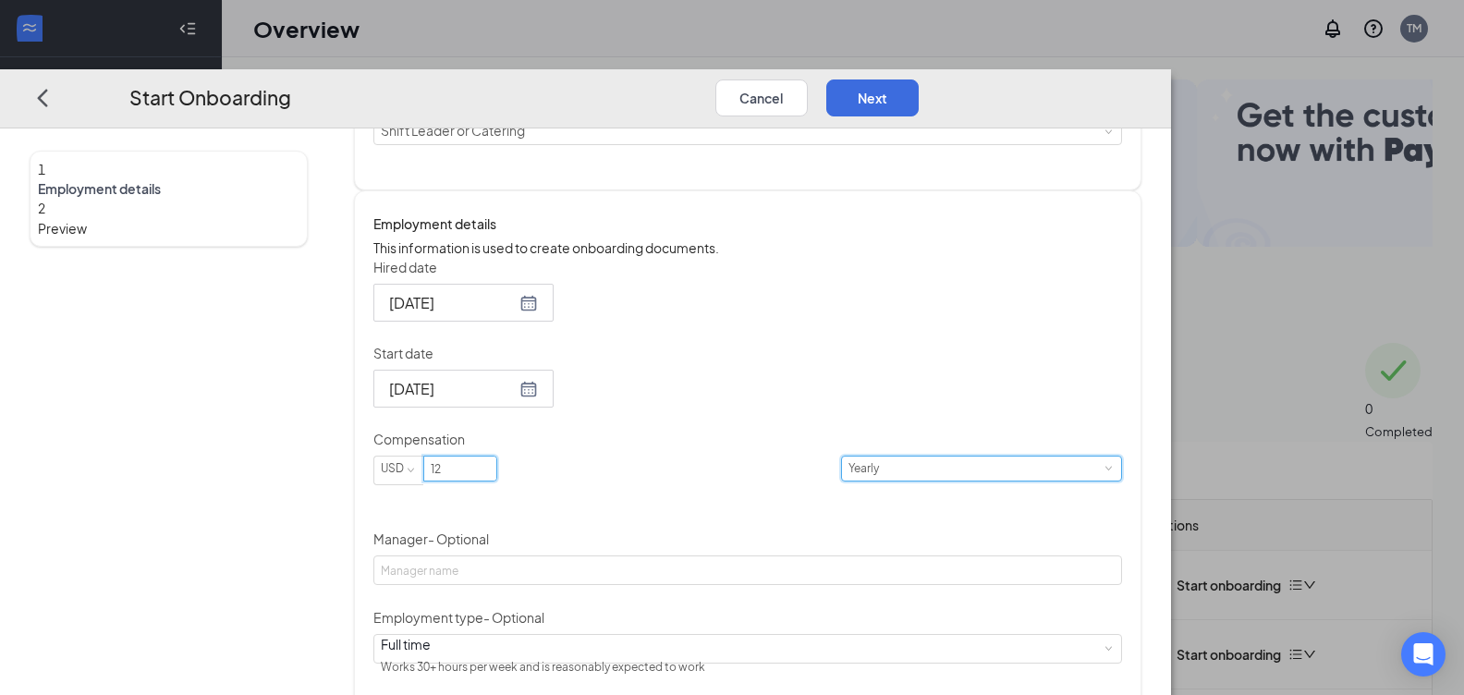
click at [848, 480] on div "Yearly" at bounding box center [981, 468] width 266 height 24
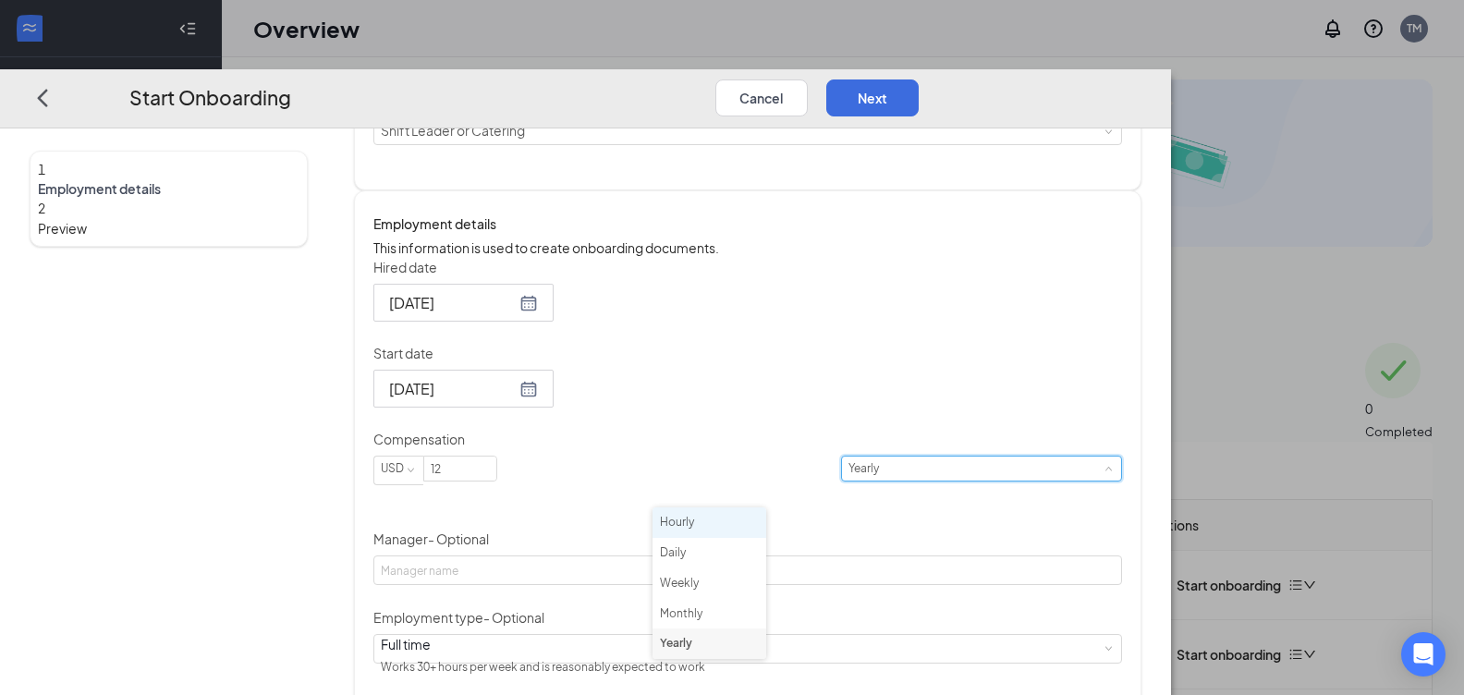
click at [687, 525] on li "Hourly" at bounding box center [709, 522] width 114 height 30
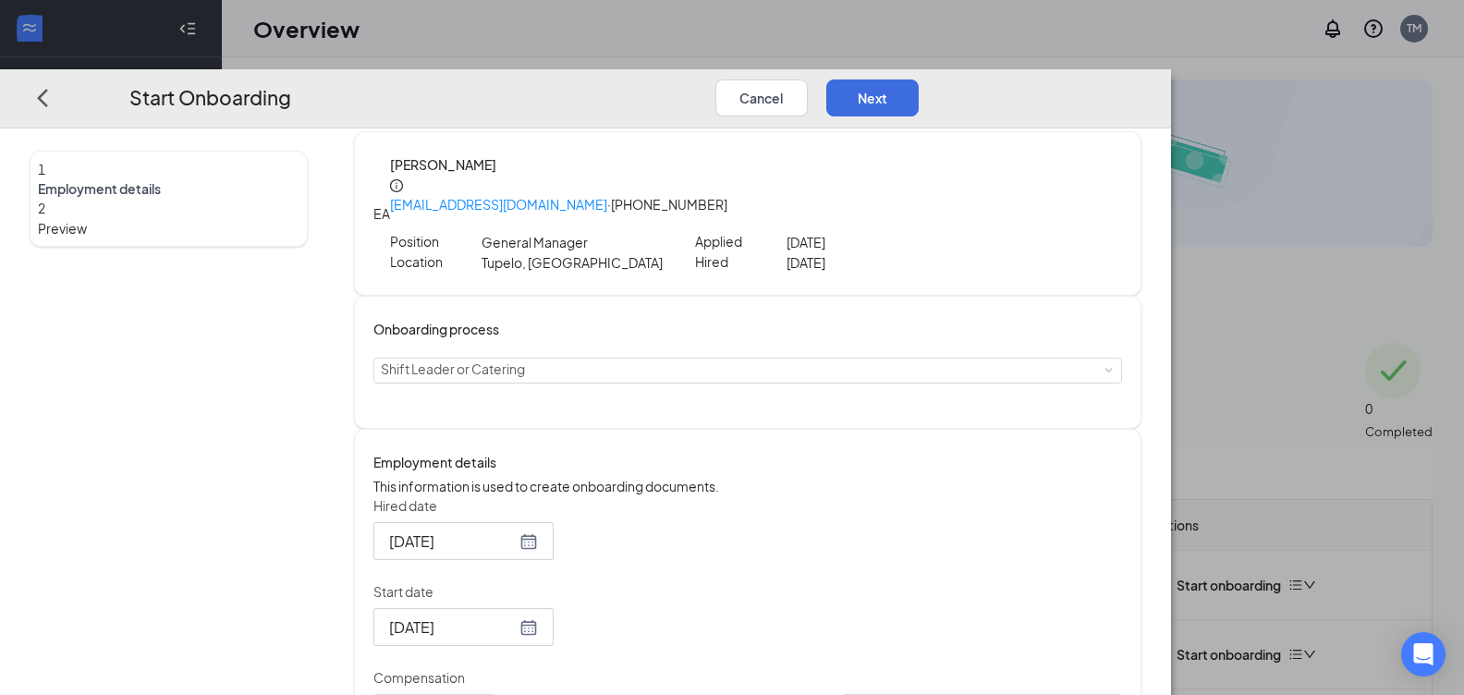
scroll to position [0, 0]
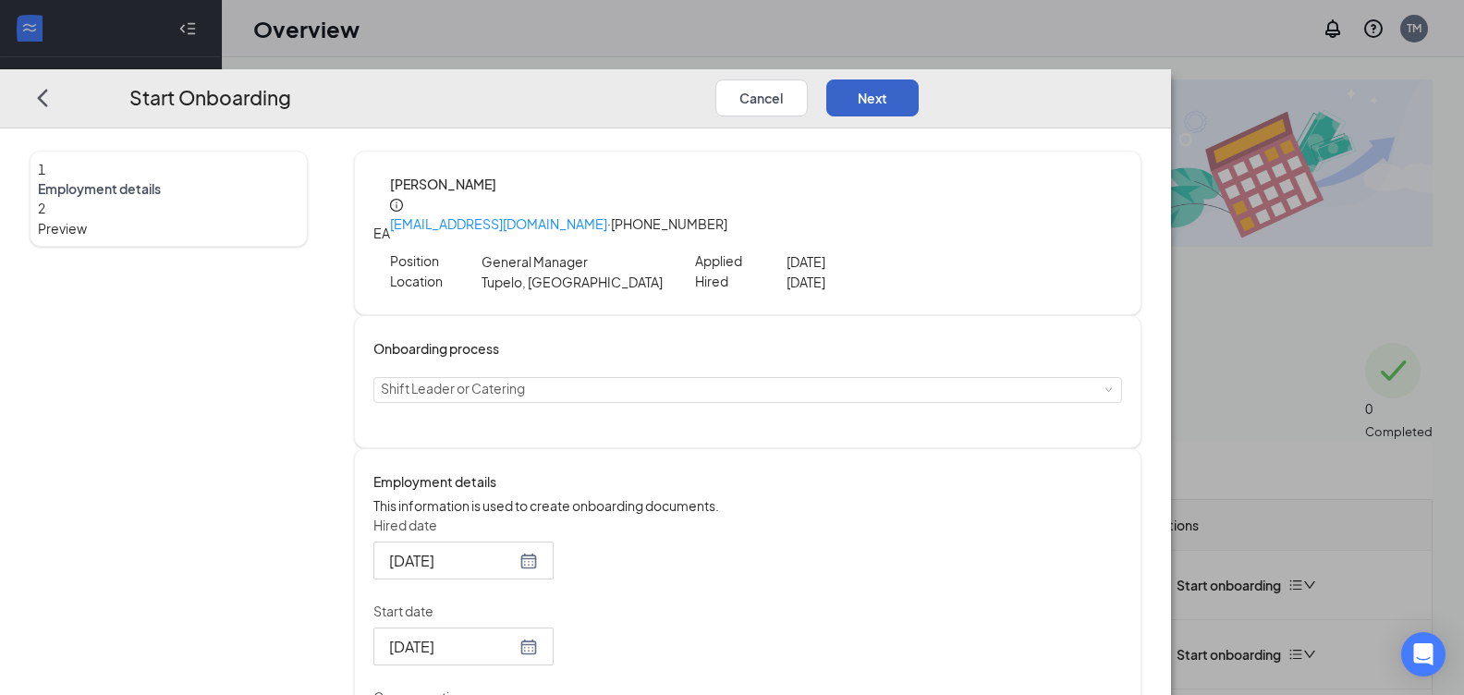
click at [918, 79] on button "Next" at bounding box center [872, 97] width 92 height 37
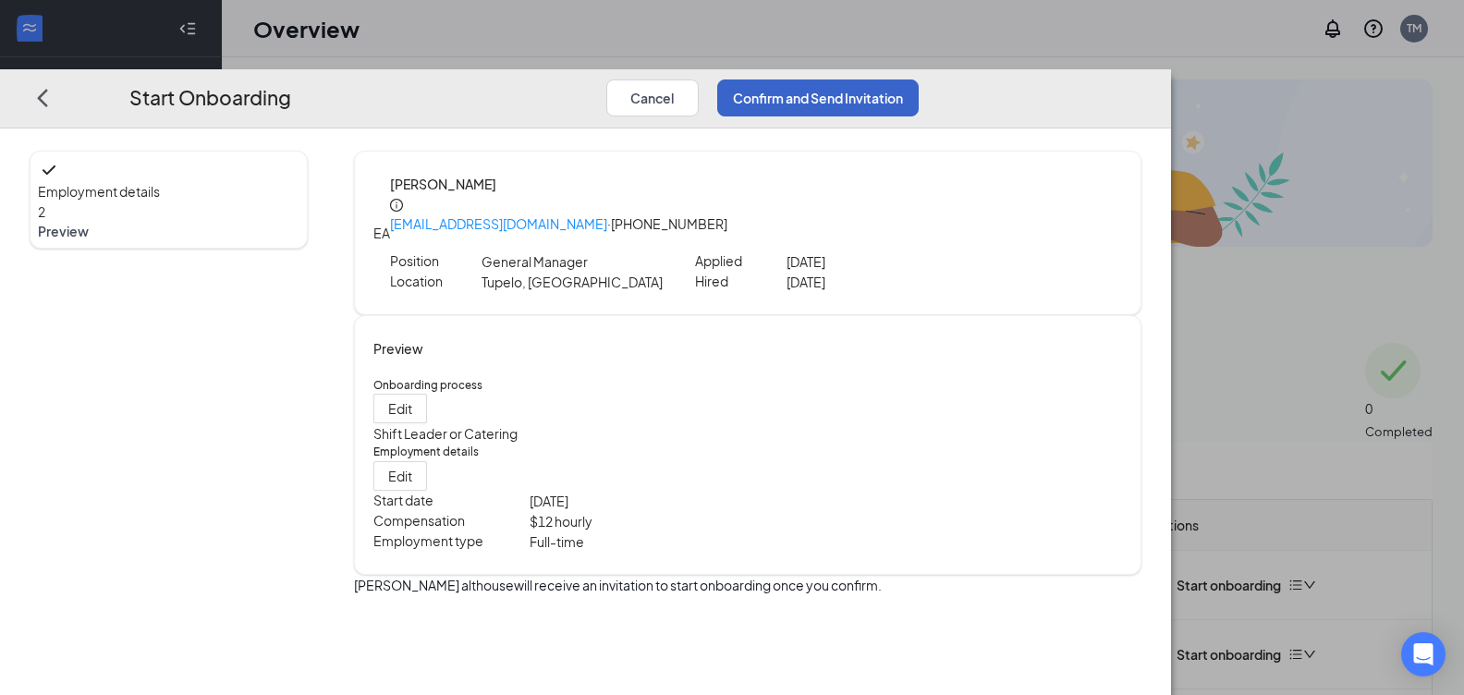
click at [918, 79] on button "Confirm and Send Invitation" at bounding box center [817, 97] width 201 height 37
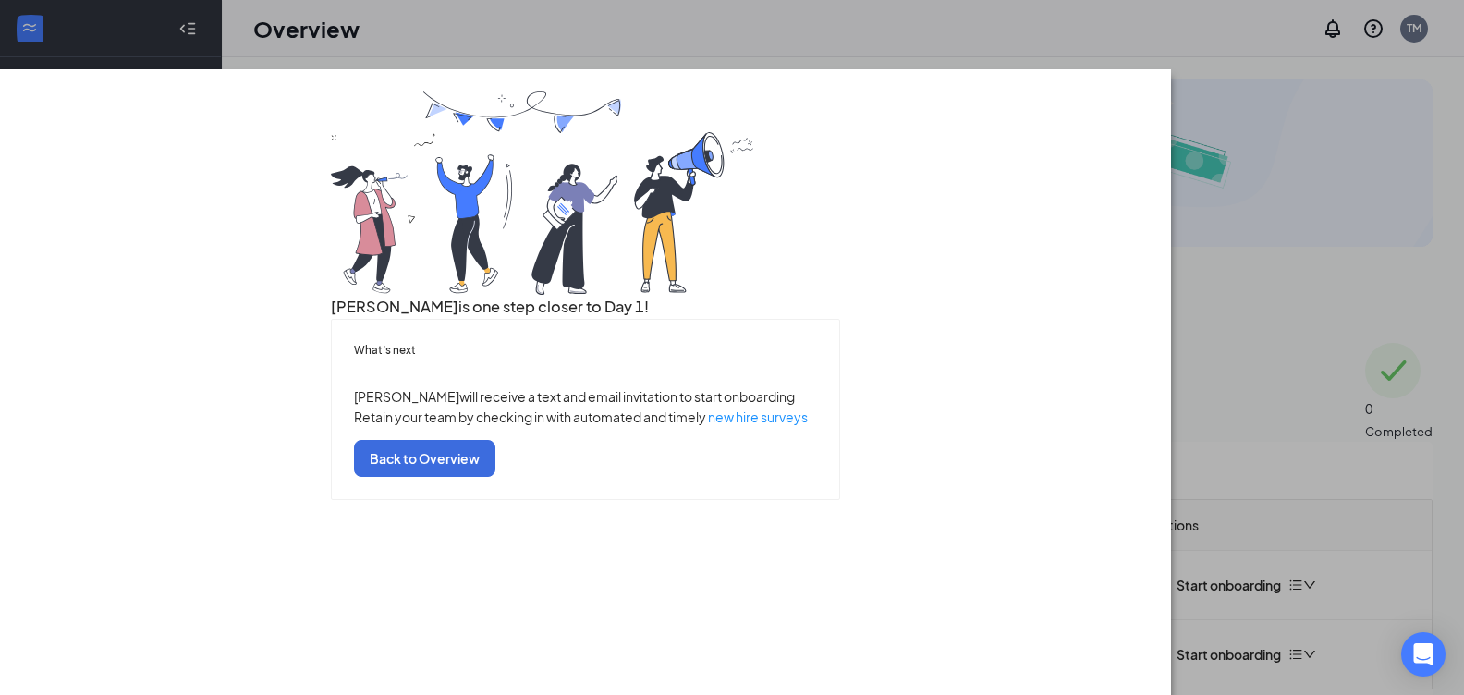
scroll to position [63, 0]
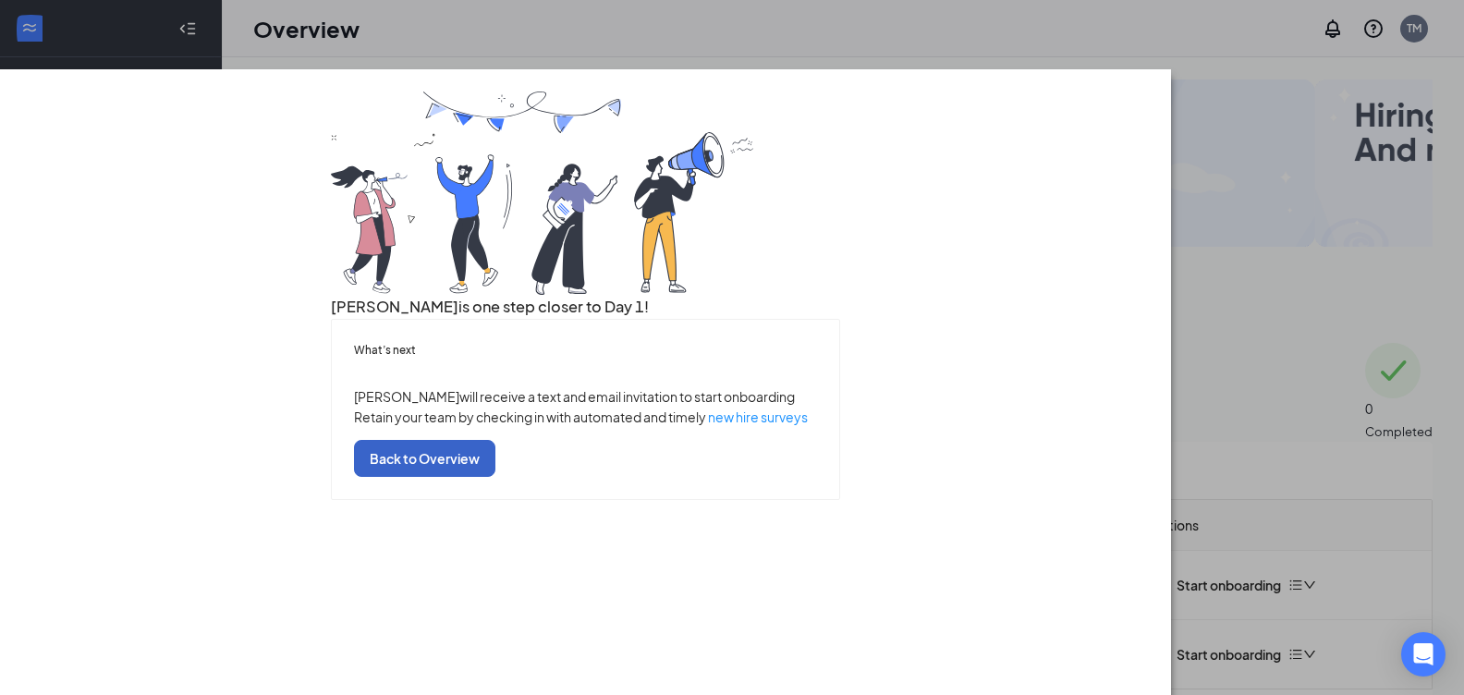
click at [495, 477] on button "Back to Overview" at bounding box center [424, 458] width 141 height 37
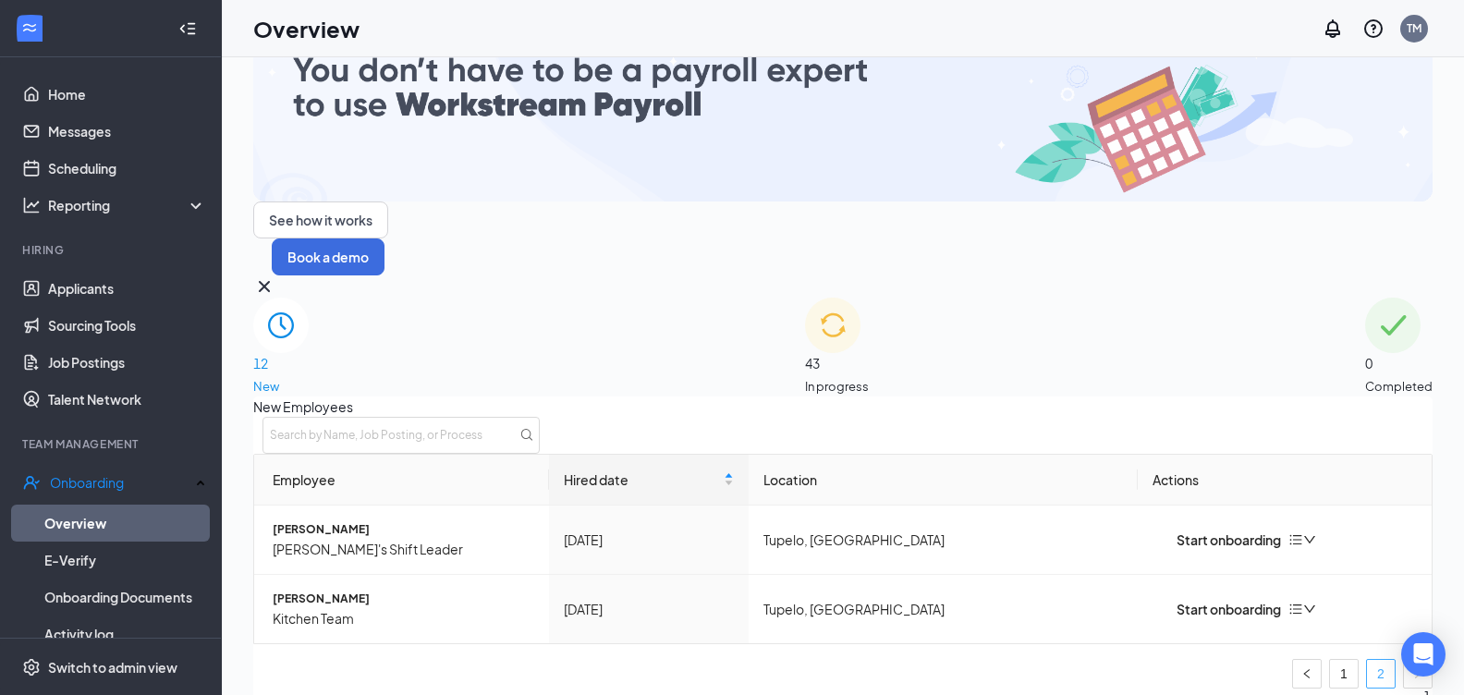
scroll to position [72, 0]
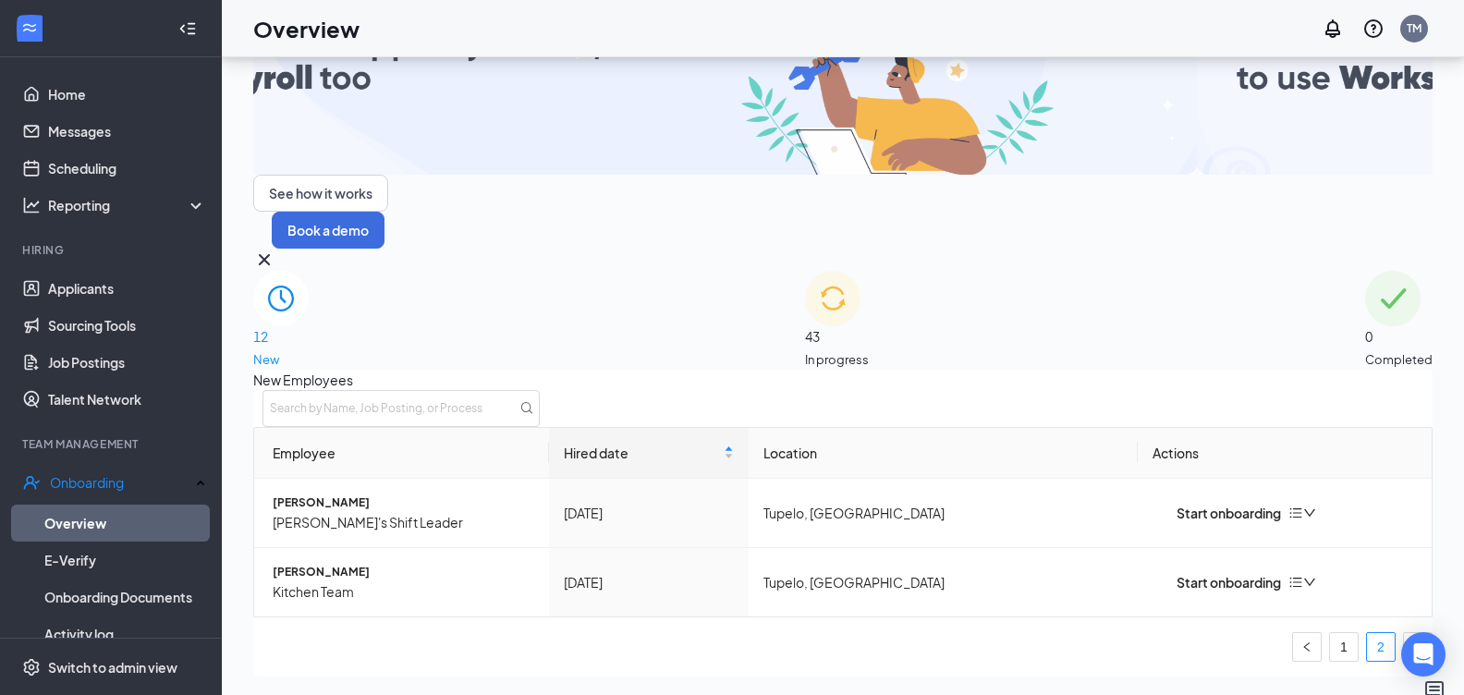
click at [848, 326] on span "43" at bounding box center [837, 336] width 64 height 20
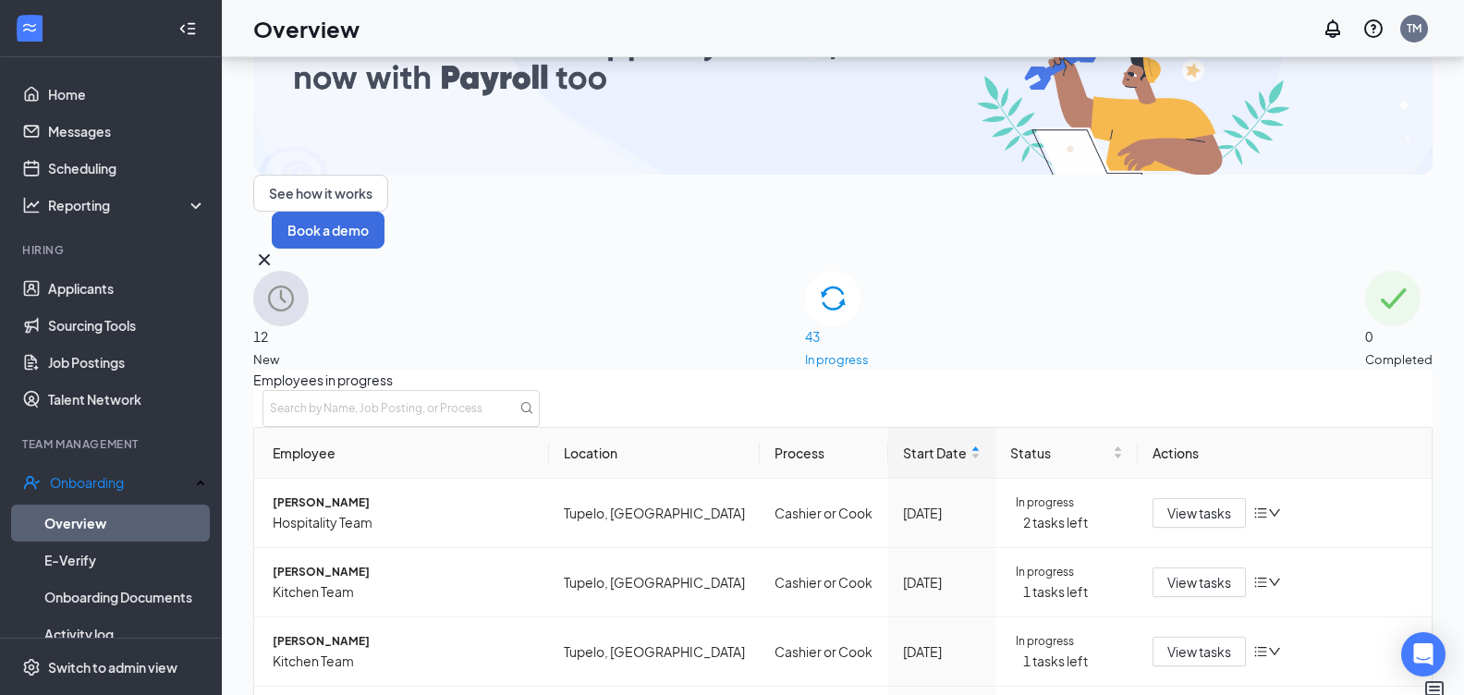
scroll to position [83, 0]
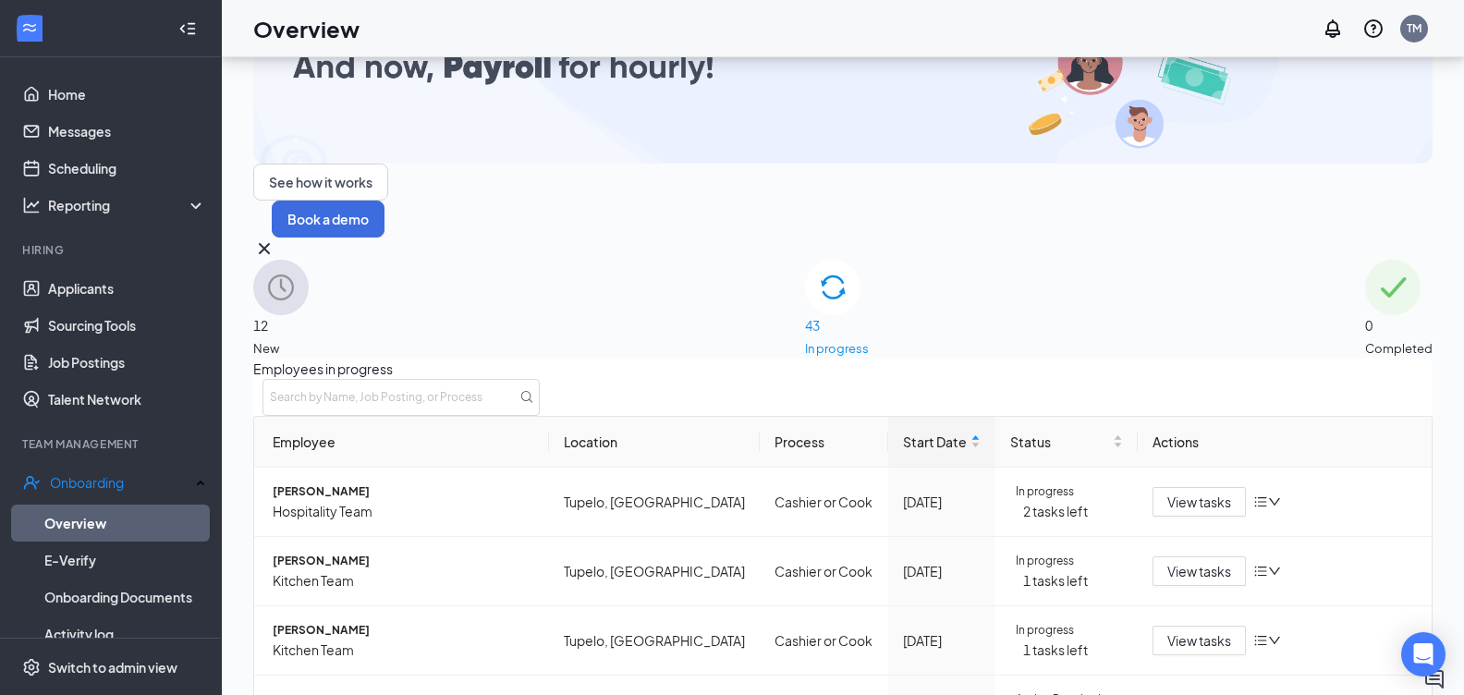
click at [831, 315] on span "43" at bounding box center [837, 325] width 64 height 20
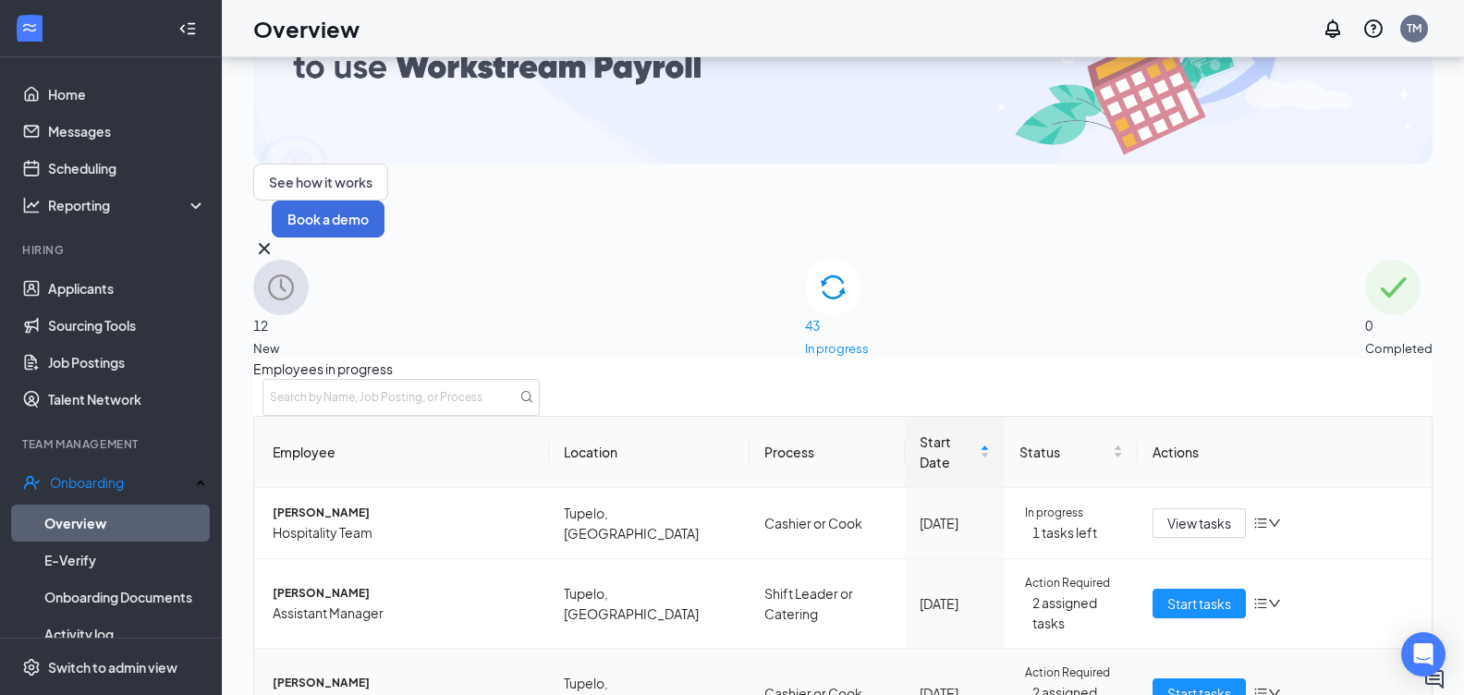
scroll to position [49, 0]
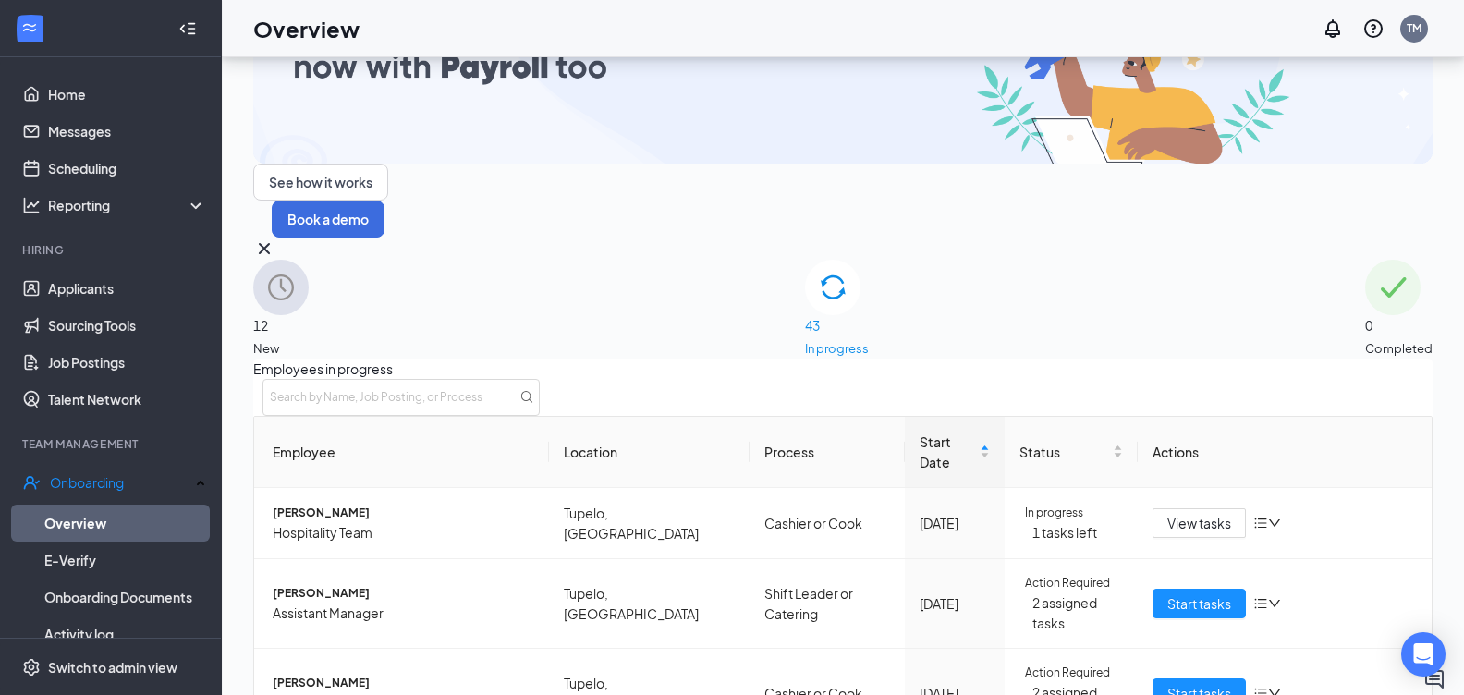
click at [309, 339] on span "New" at bounding box center [280, 348] width 55 height 18
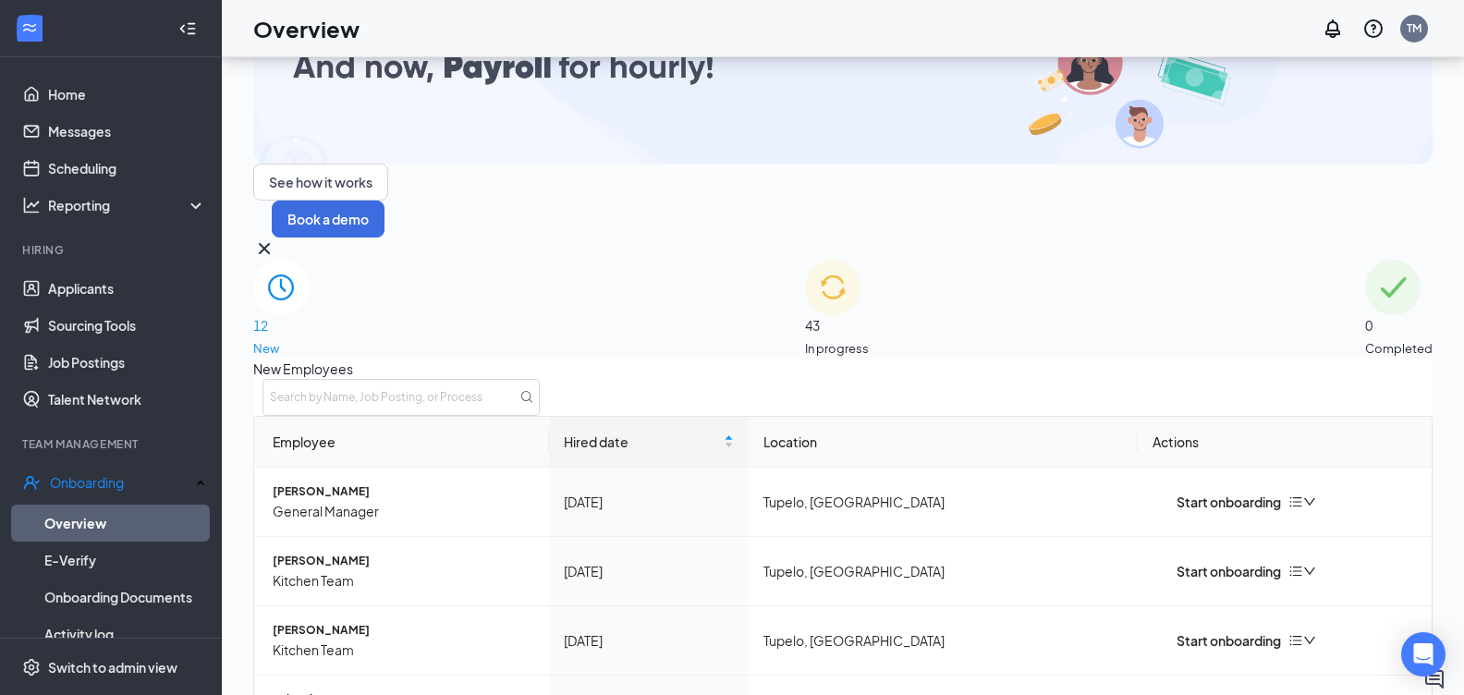
scroll to position [521, 0]
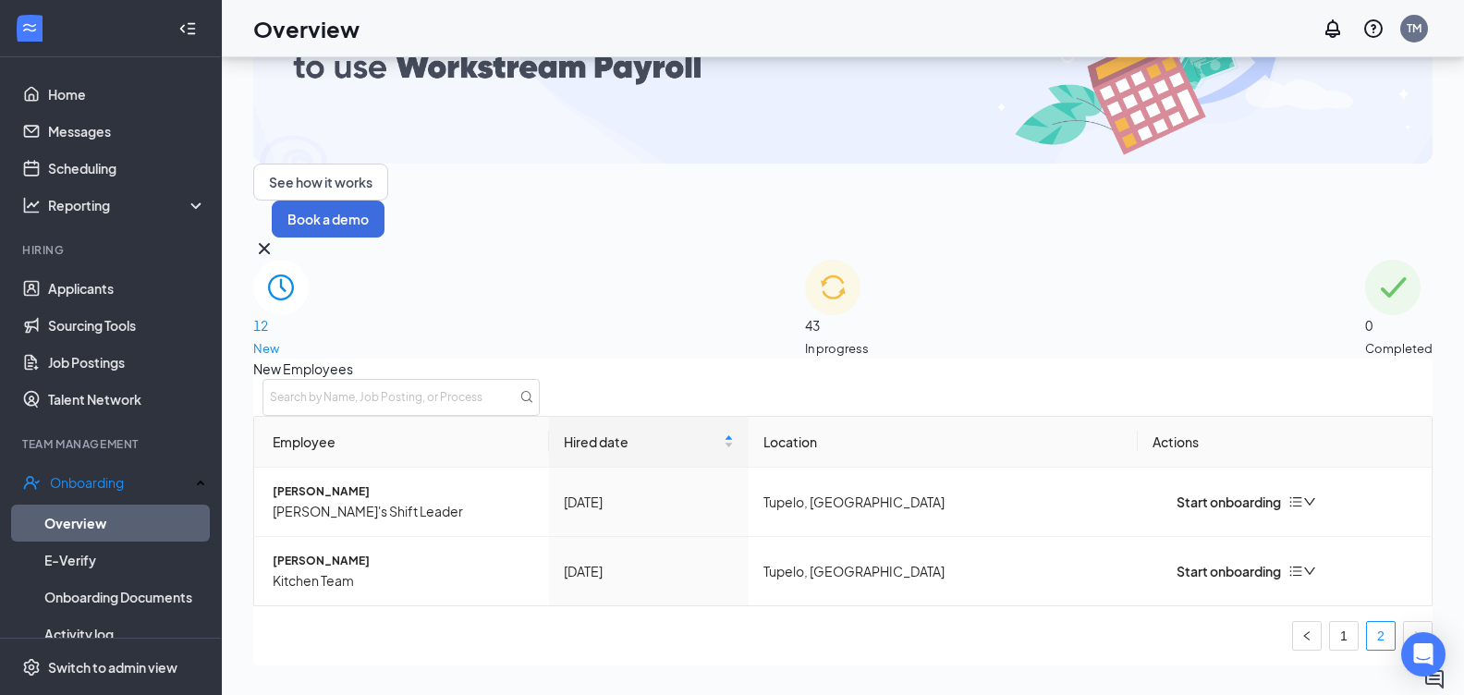
click at [861, 315] on span "43" at bounding box center [837, 325] width 64 height 20
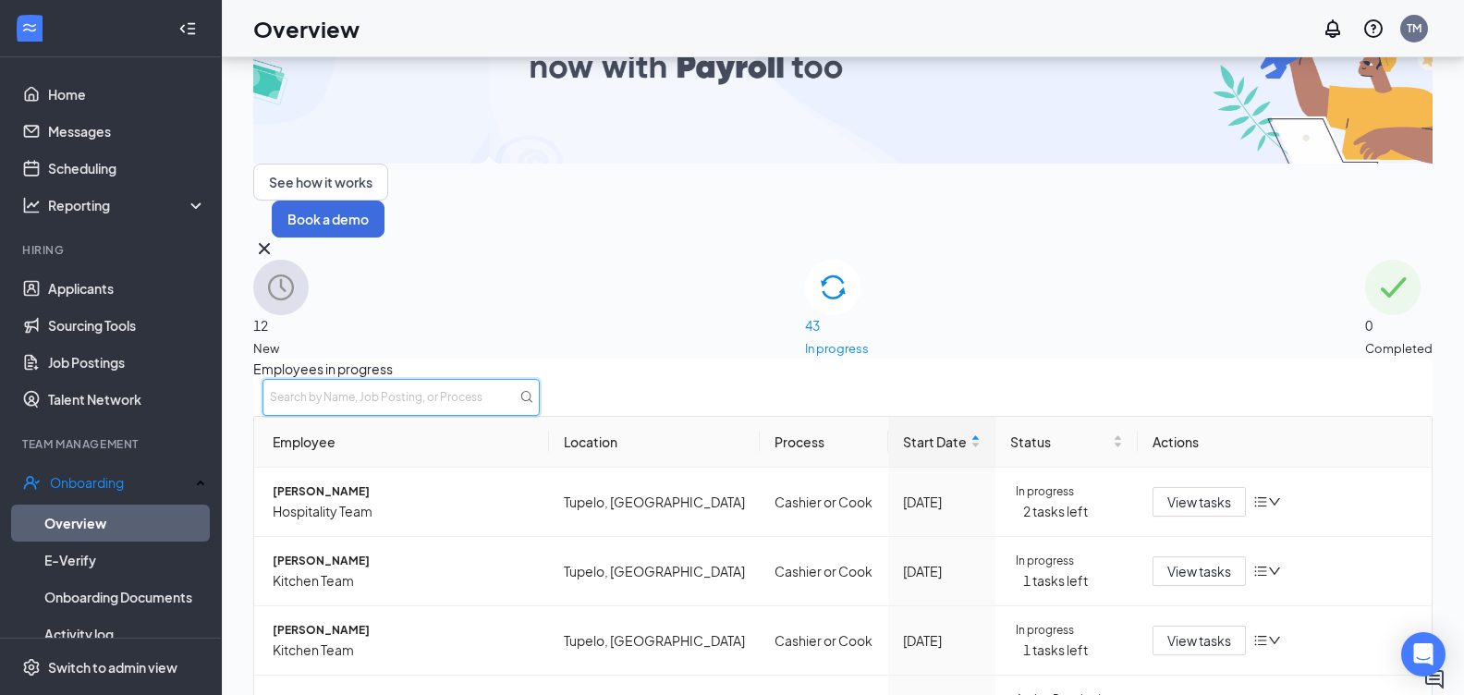
click at [540, 379] on input "text" at bounding box center [400, 397] width 277 height 37
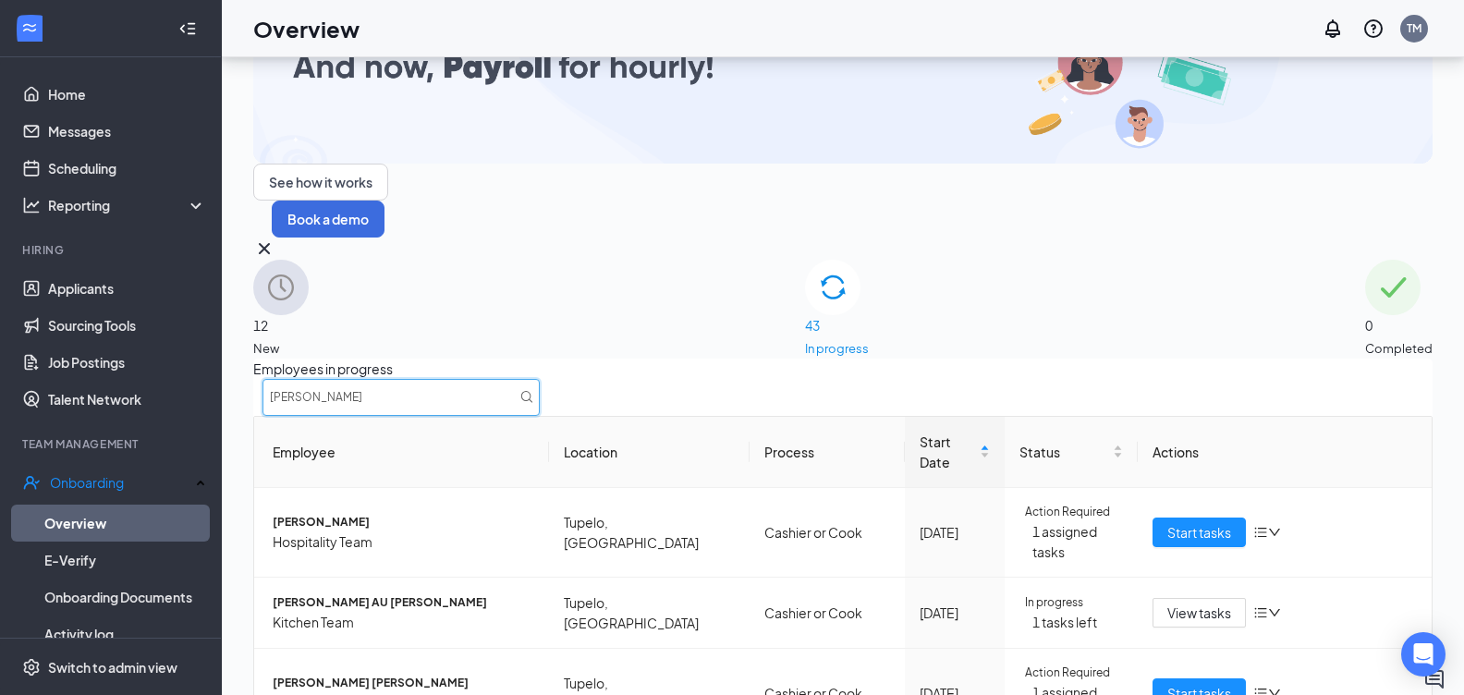
type input "[PERSON_NAME]"
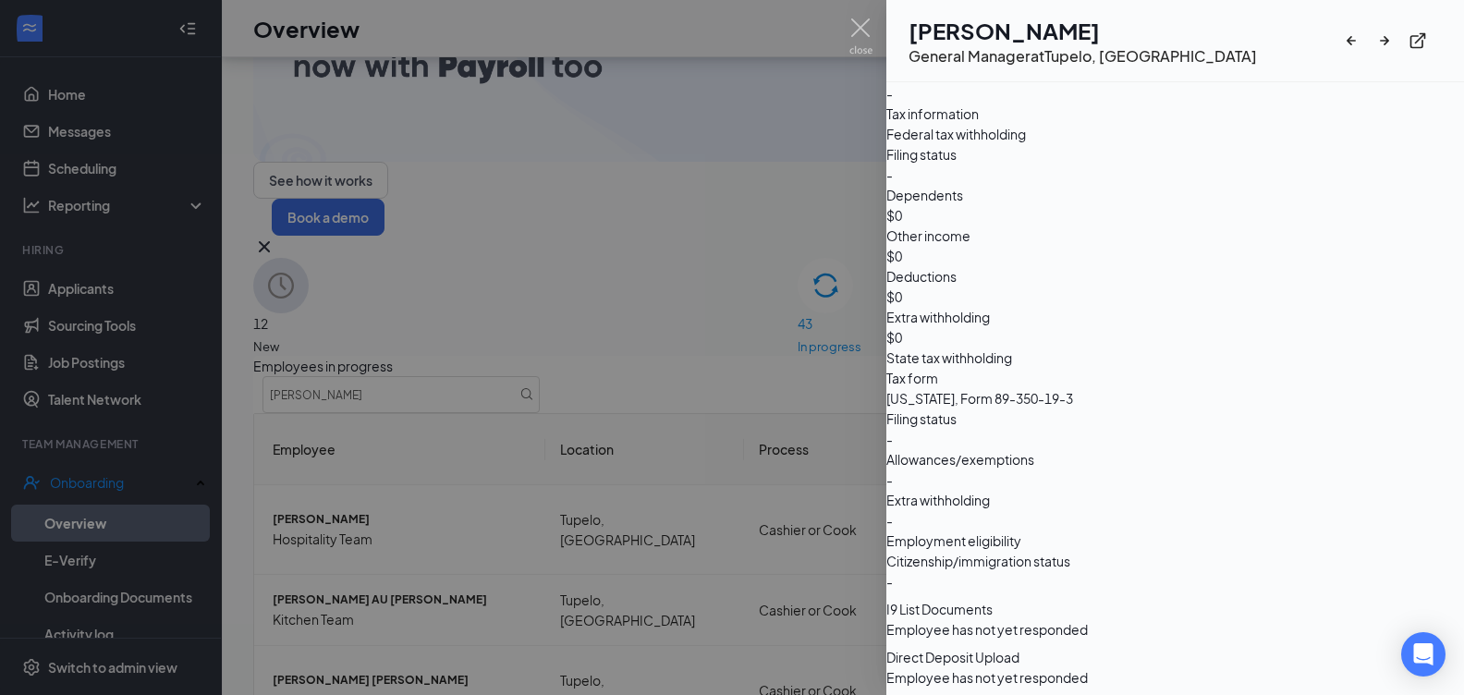
scroll to position [1400, 0]
click at [851, 18] on div at bounding box center [732, 347] width 1464 height 695
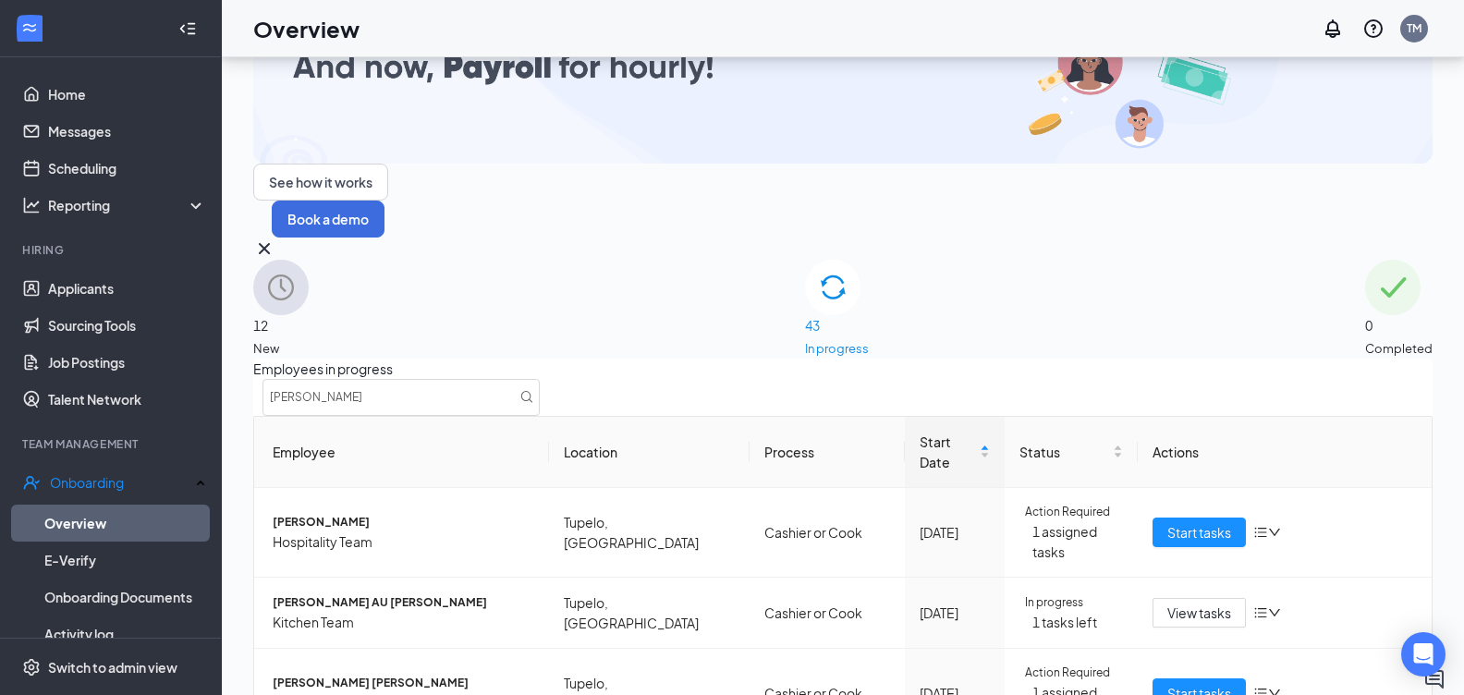
scroll to position [116, 0]
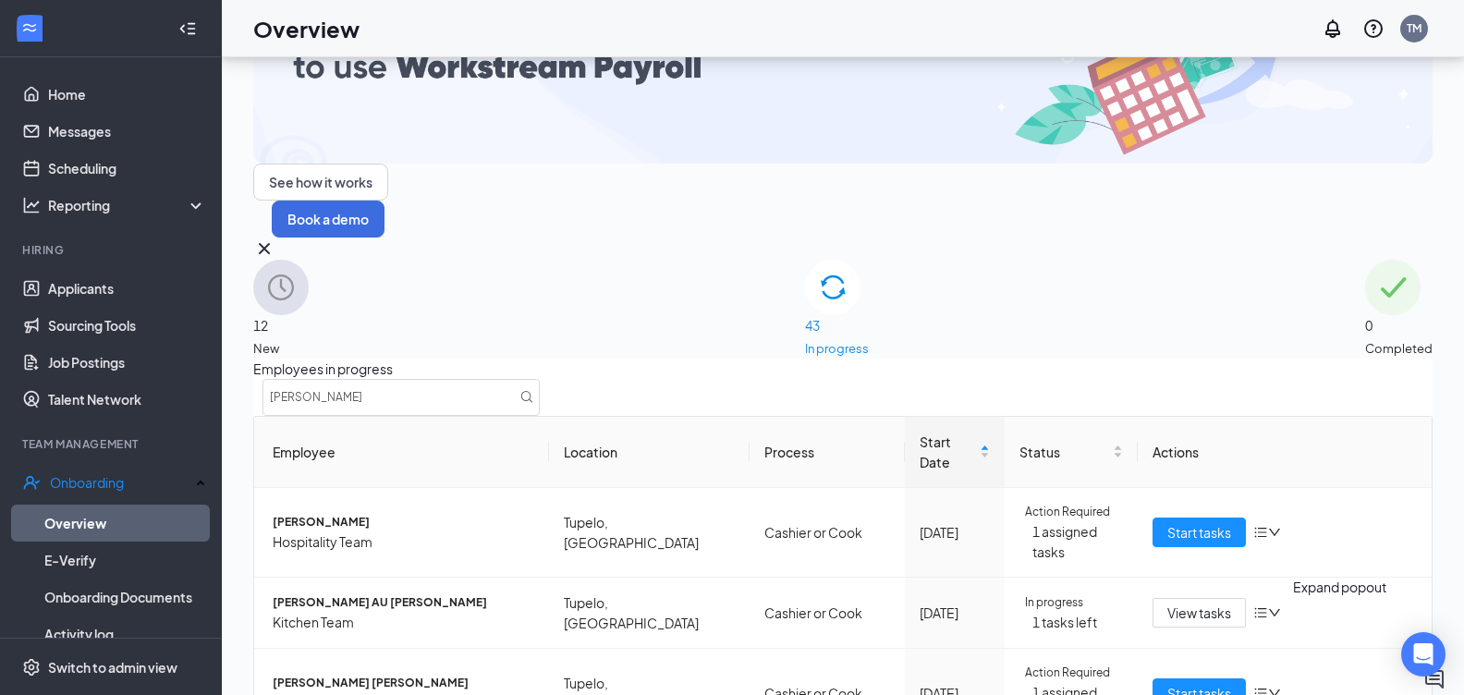
click at [1437, 668] on button at bounding box center [1434, 679] width 22 height 22
click at [1113, 674] on div "1" at bounding box center [1118, 672] width 24 height 22
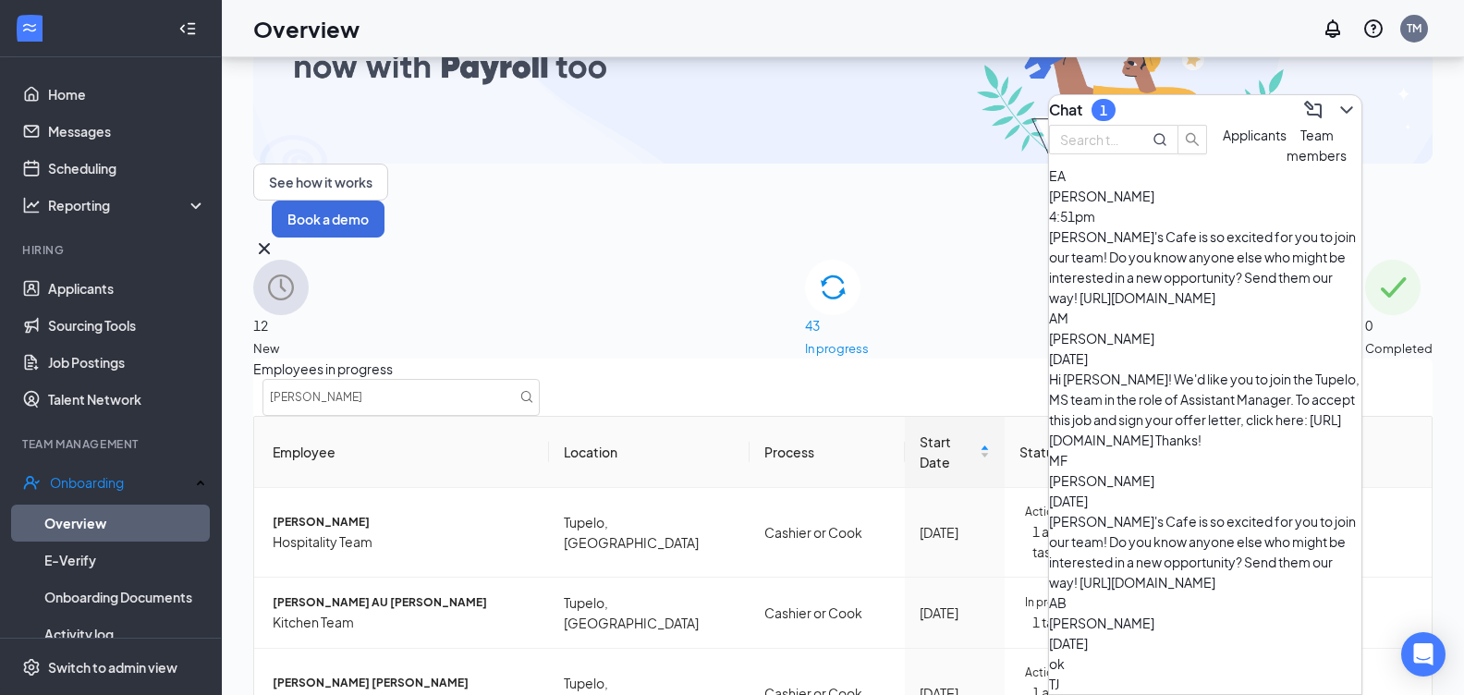
click at [1161, 268] on div "[PERSON_NAME]'s Cafe is so excited for you to join our team! Do you know anyone…" at bounding box center [1205, 266] width 312 height 81
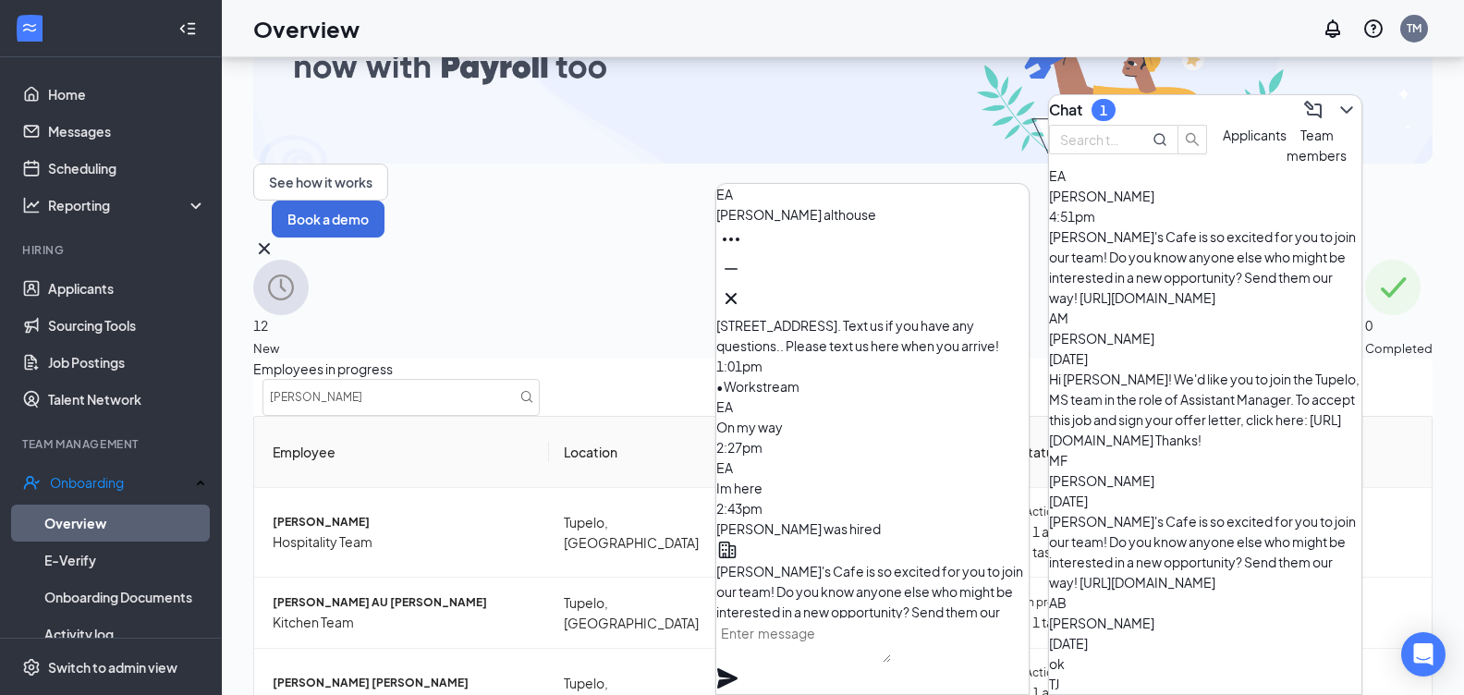
scroll to position [0, 0]
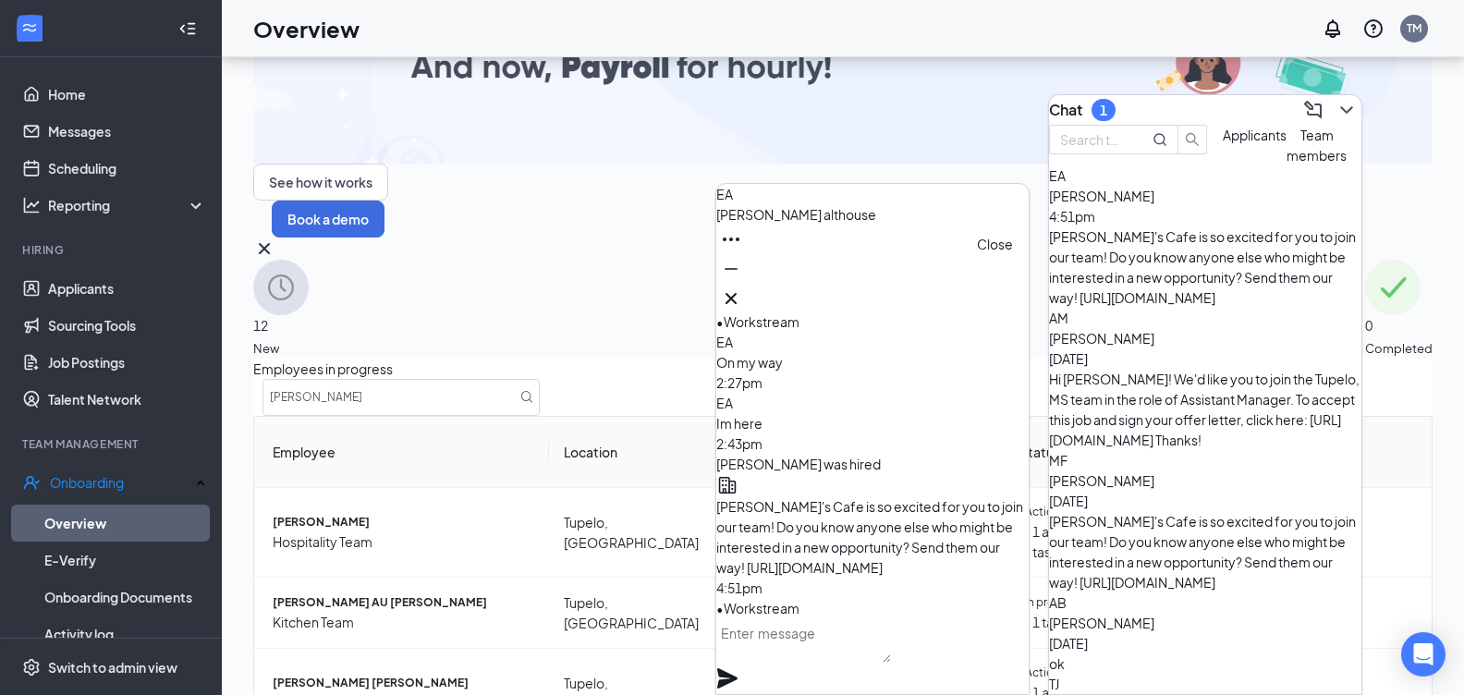
click at [742, 293] on icon "Cross" at bounding box center [731, 298] width 22 height 22
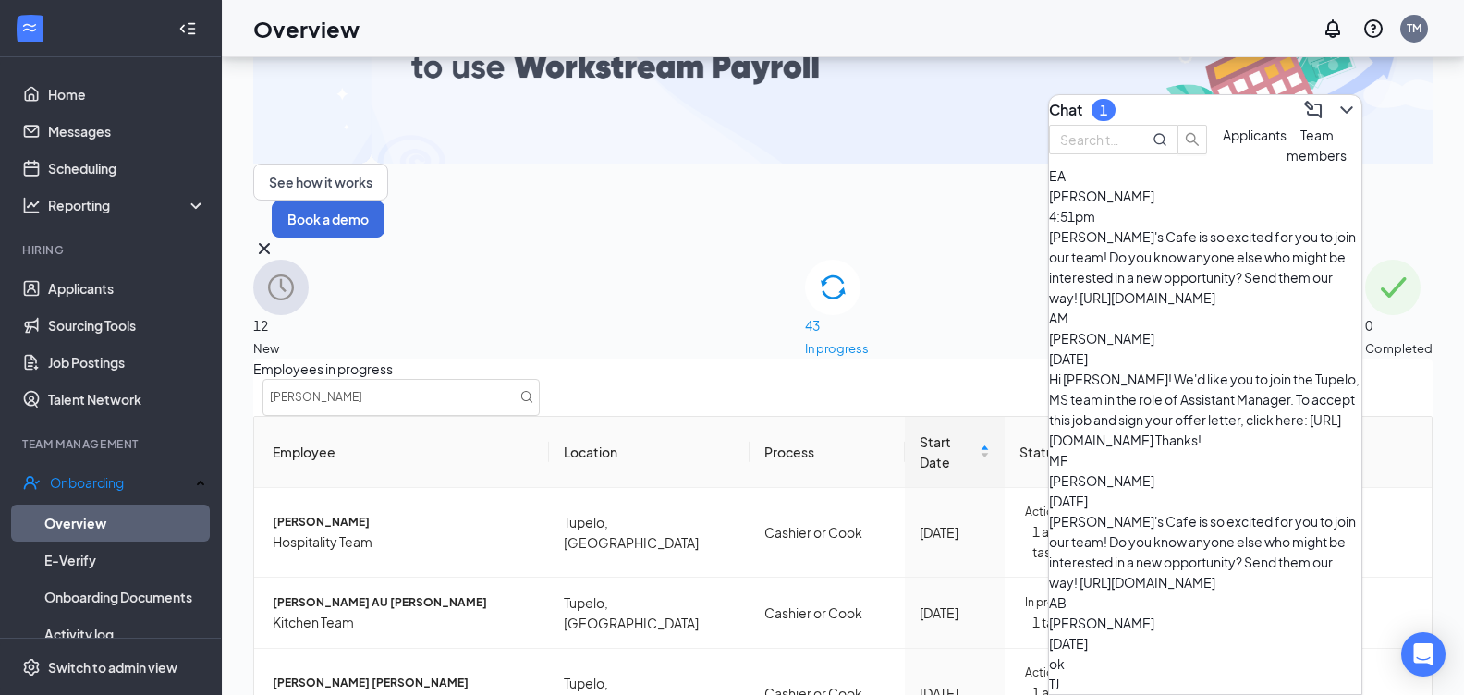
click at [817, 637] on div "Employees in progress [PERSON_NAME] Employee Location Process Start Date Status…" at bounding box center [842, 623] width 1179 height 529
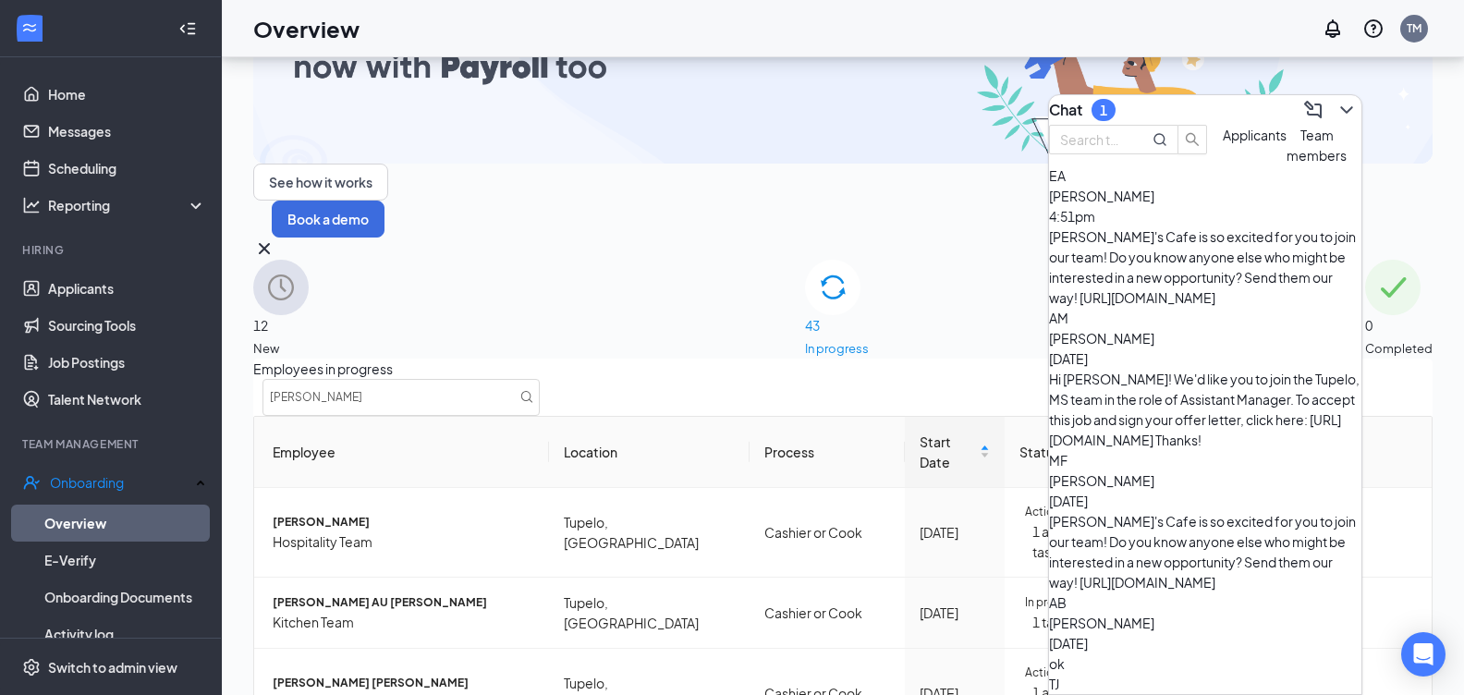
click at [973, 359] on div "Employees in progress [PERSON_NAME]" at bounding box center [842, 387] width 1179 height 57
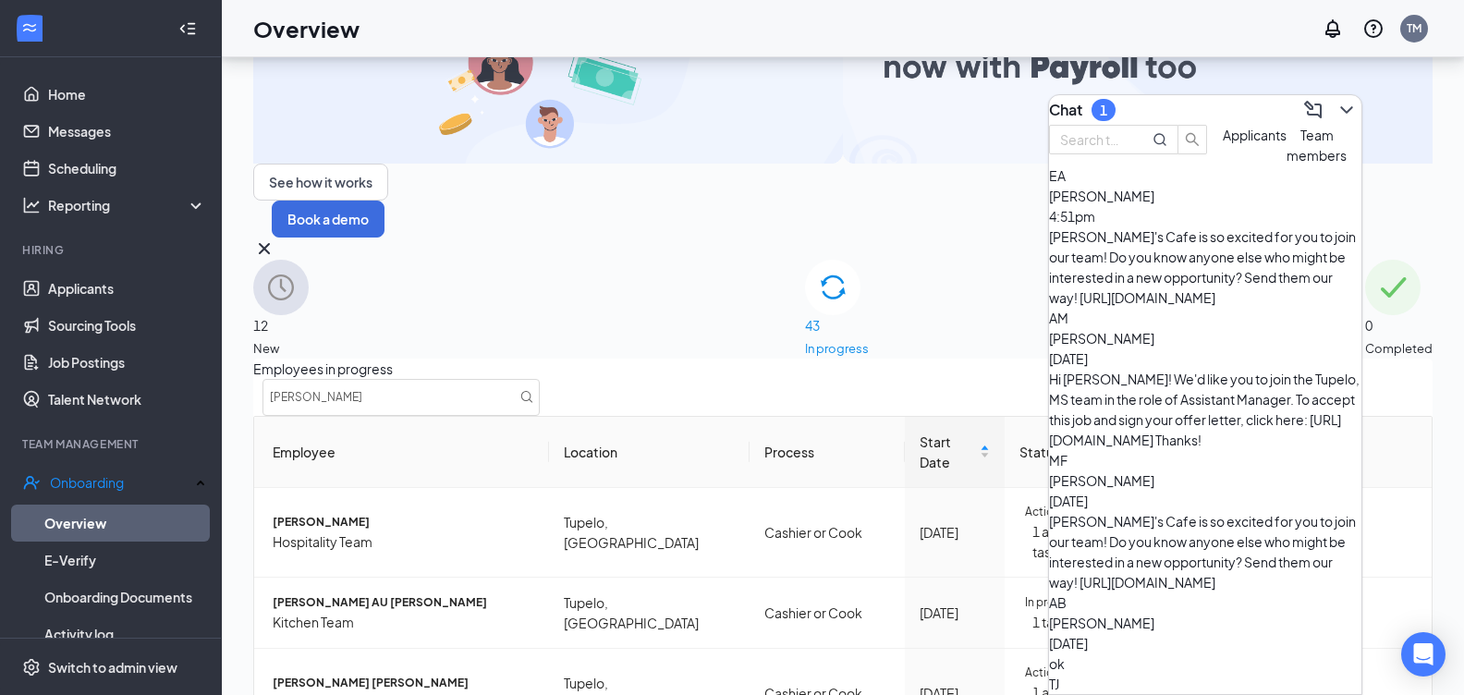
click at [1385, 260] on div "0 Completed" at bounding box center [1398, 309] width 67 height 98
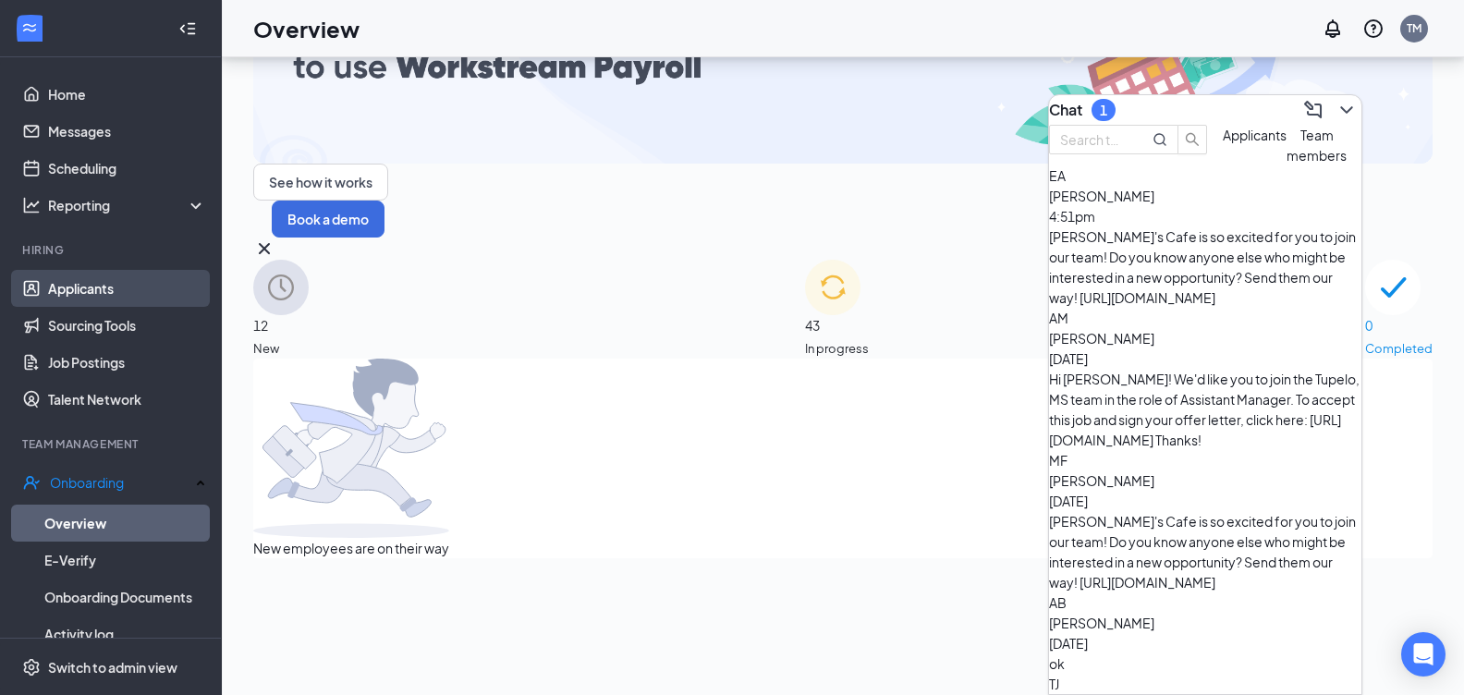
click at [60, 291] on link "Applicants" at bounding box center [127, 288] width 158 height 37
